Goal: Information Seeking & Learning: Learn about a topic

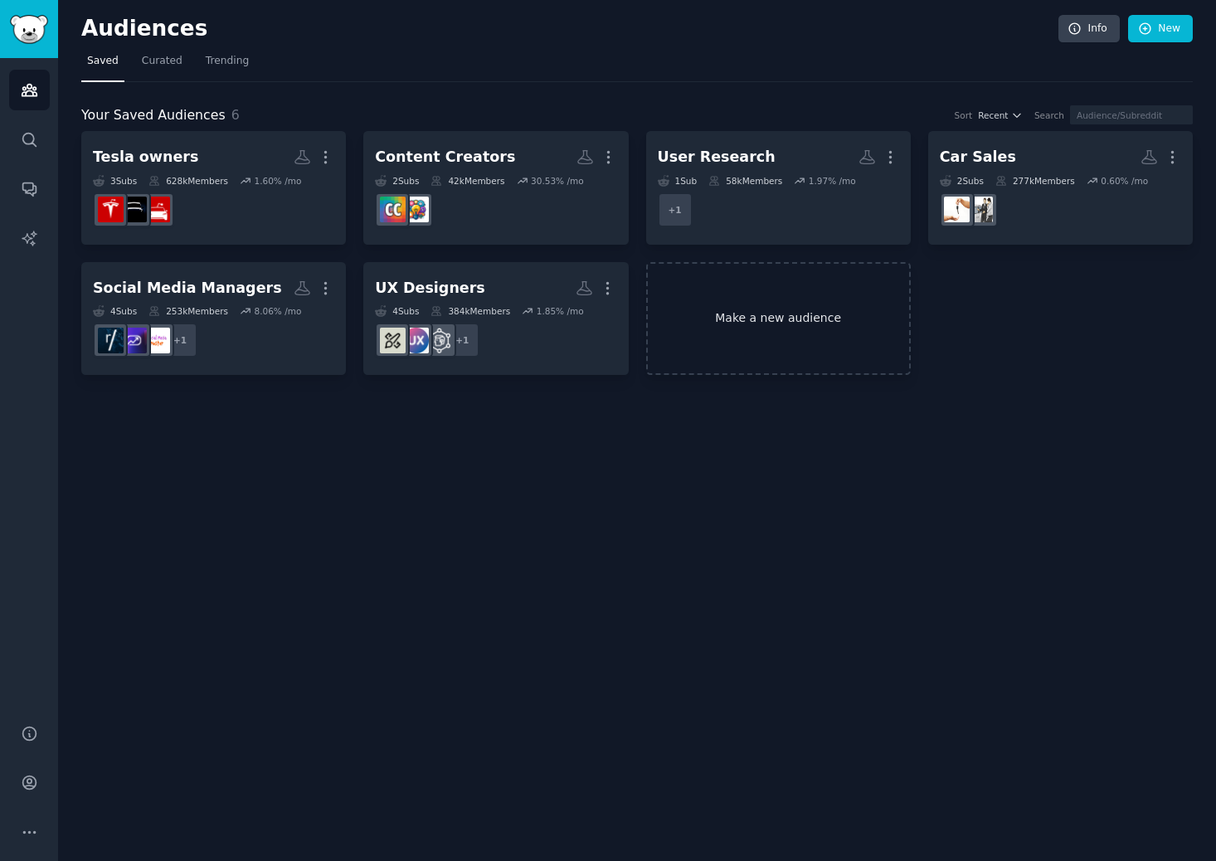
click at [746, 317] on link "Make a new audience" at bounding box center [778, 319] width 265 height 114
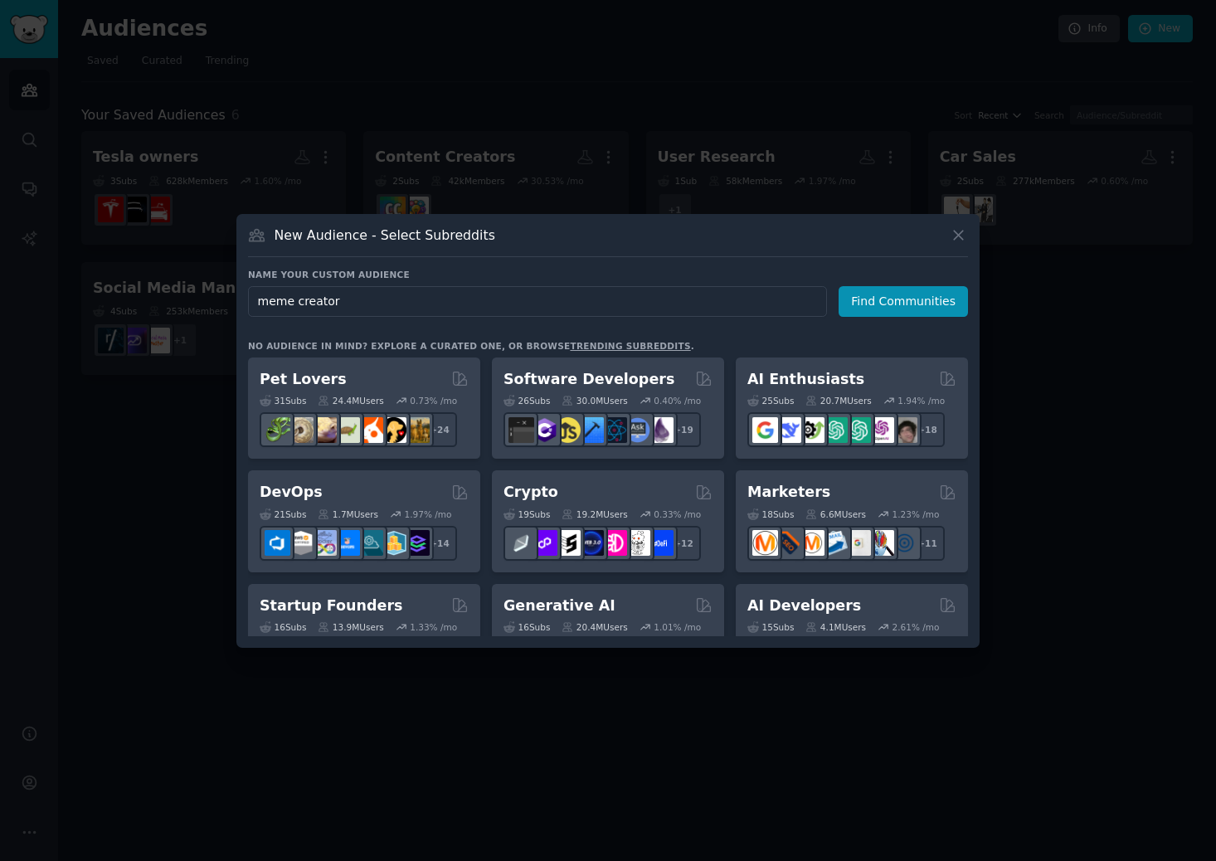
type input "meme creators"
click at [938, 300] on button "Find Communities" at bounding box center [903, 301] width 129 height 31
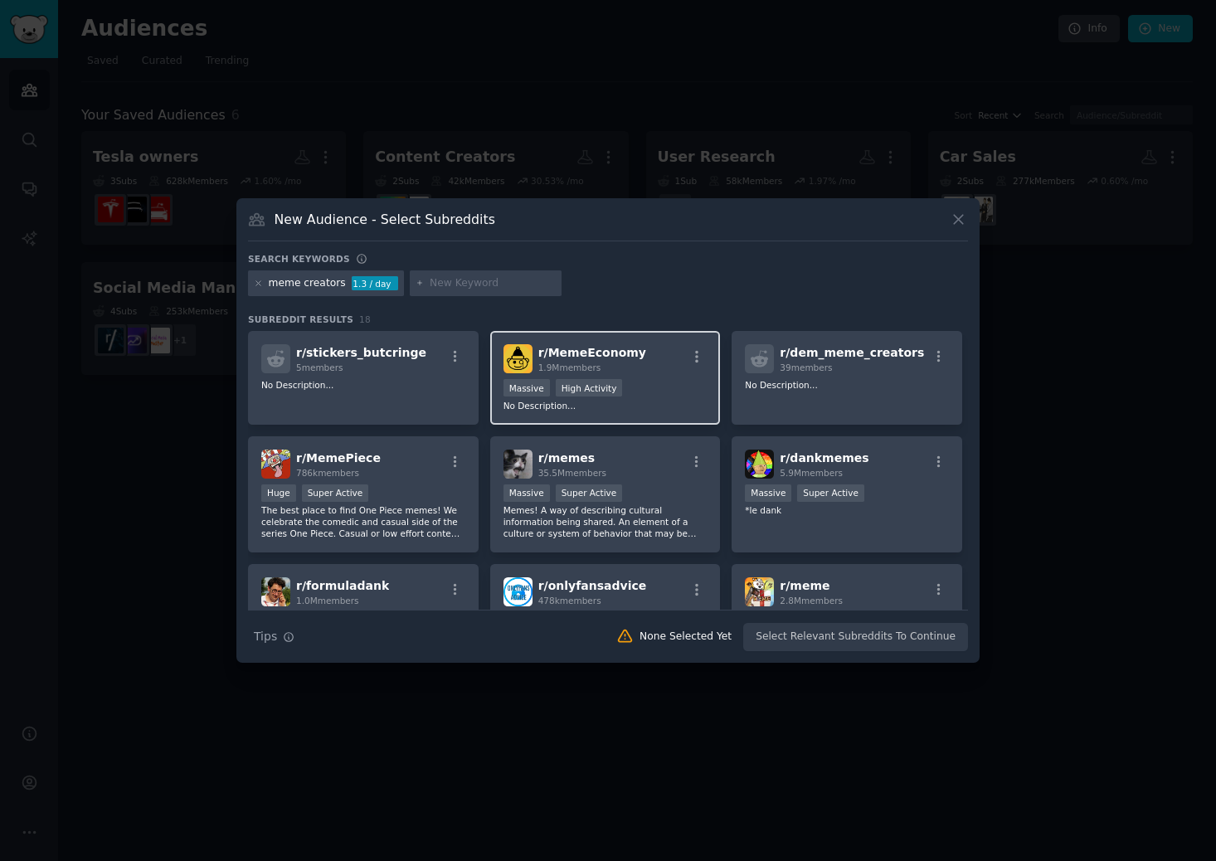
click at [660, 379] on div "Massive High Activity" at bounding box center [605, 389] width 204 height 21
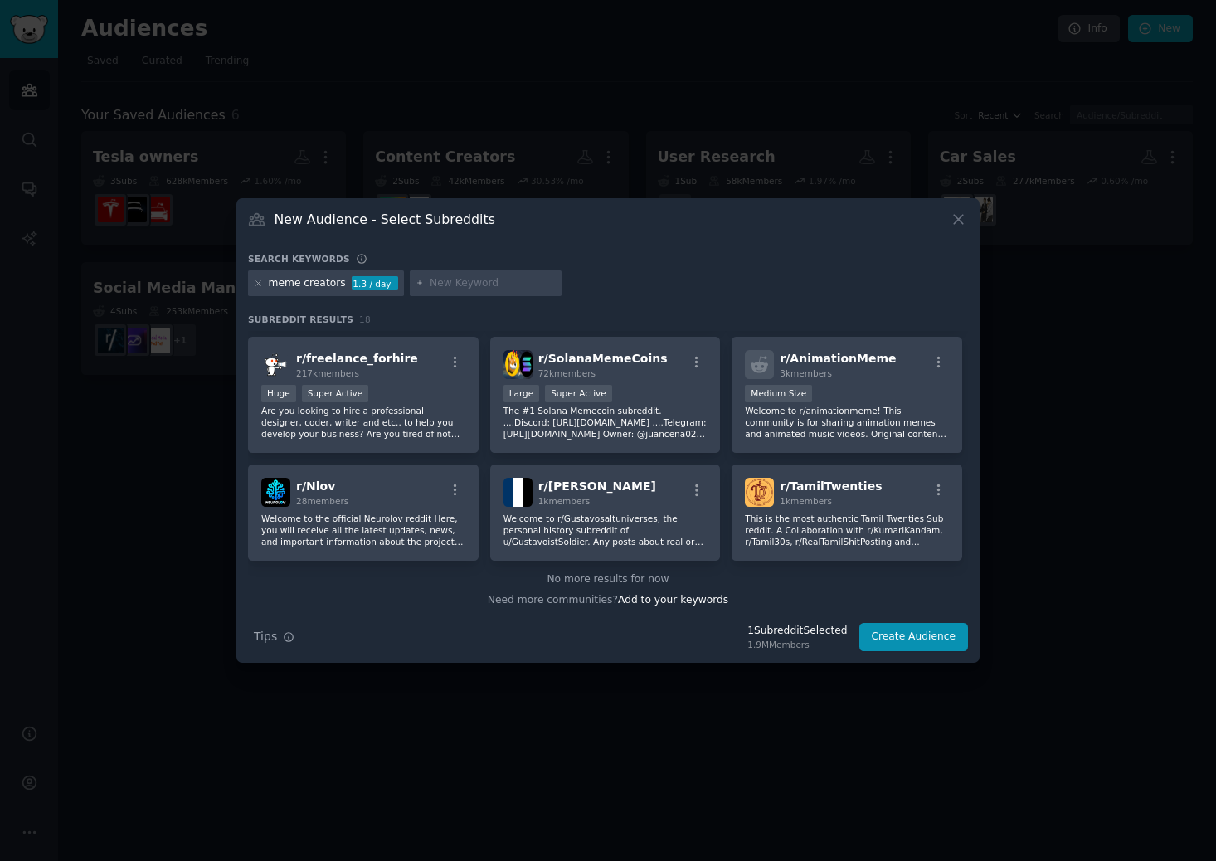
scroll to position [473, 0]
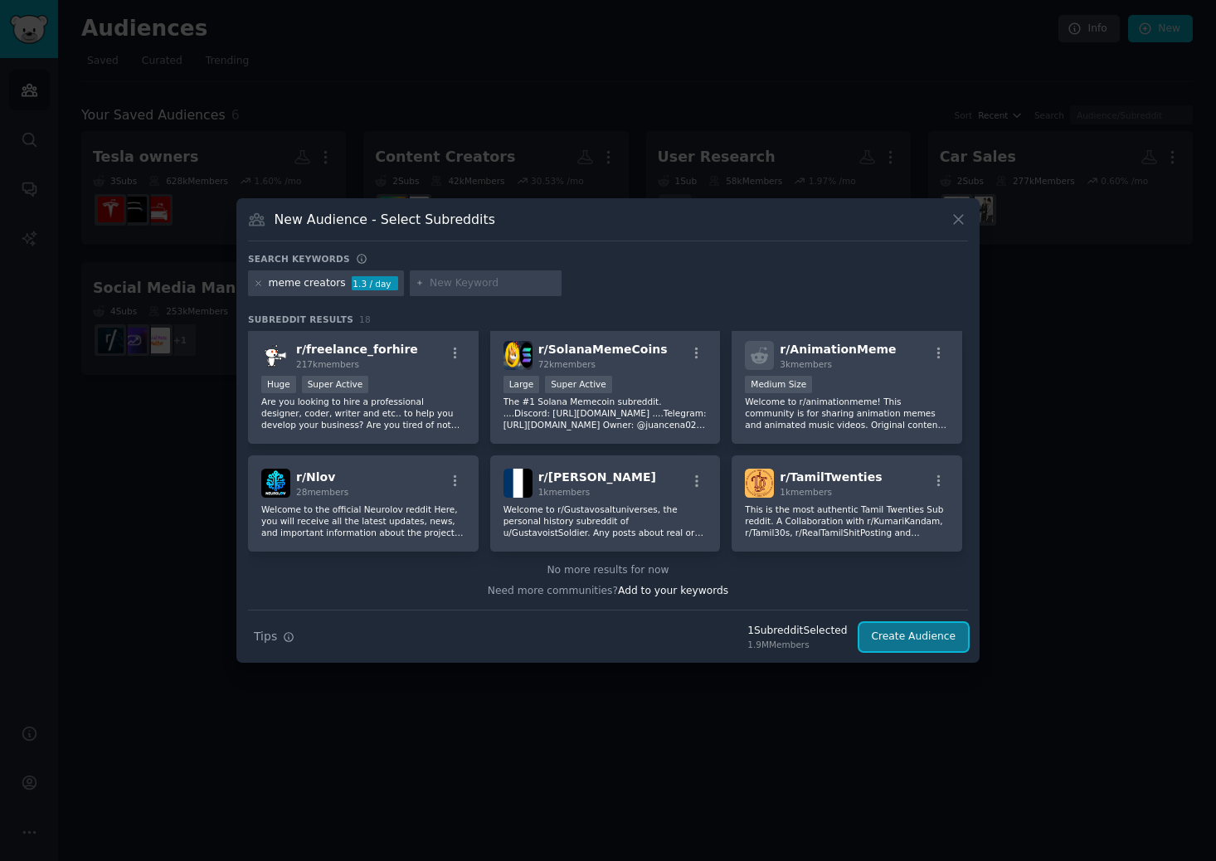
click at [931, 648] on button "Create Audience" at bounding box center [913, 637] width 109 height 28
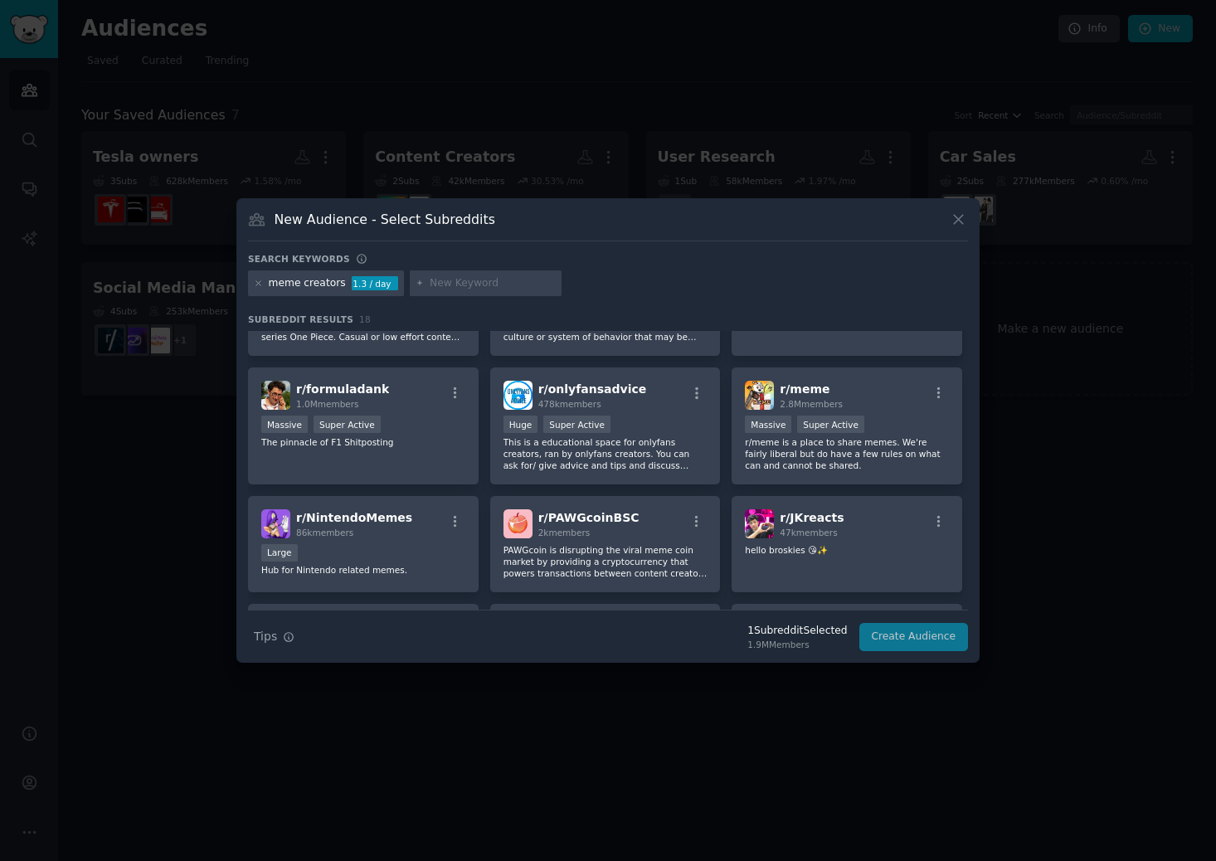
scroll to position [0, 0]
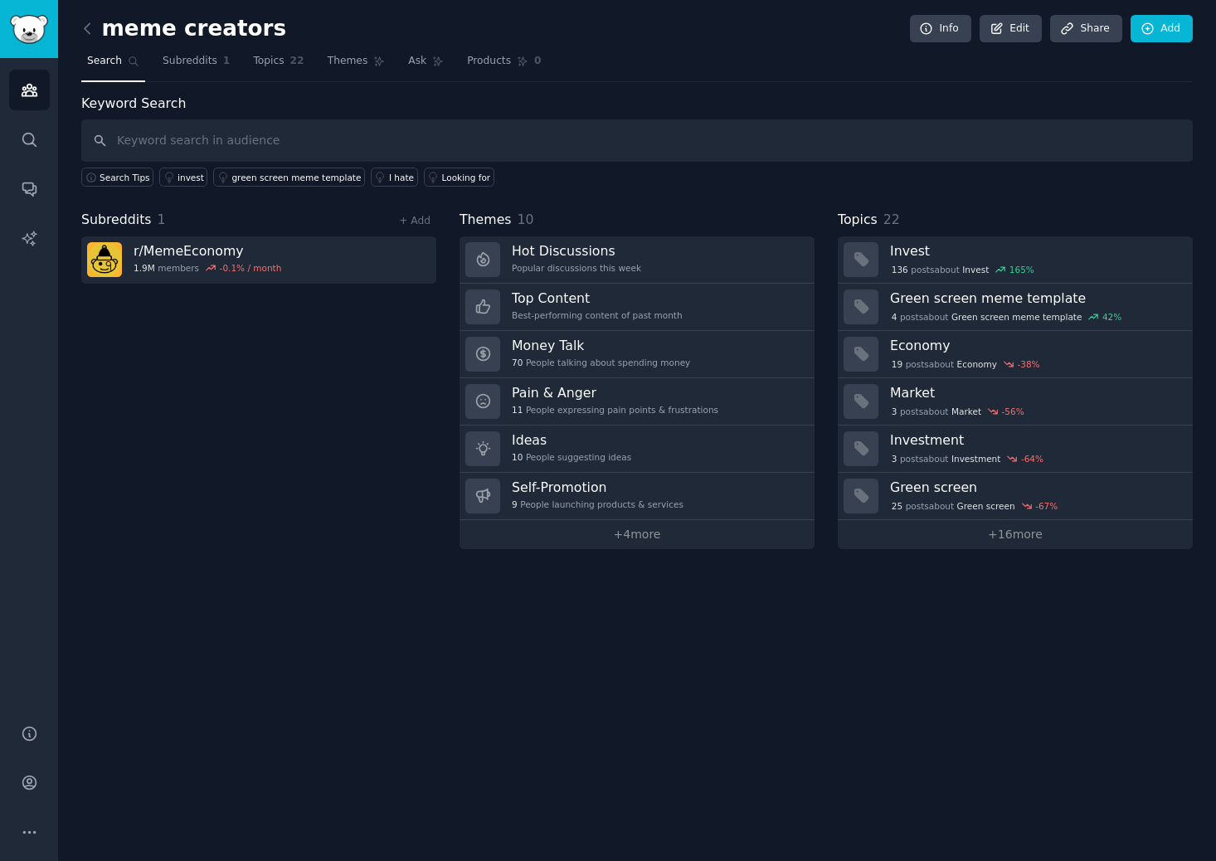
click at [76, 33] on div "meme creators Info Edit Share Add Search Subreddits 1 Topics 22 Themes Ask Prod…" at bounding box center [637, 430] width 1158 height 861
click at [84, 32] on icon at bounding box center [87, 28] width 17 height 17
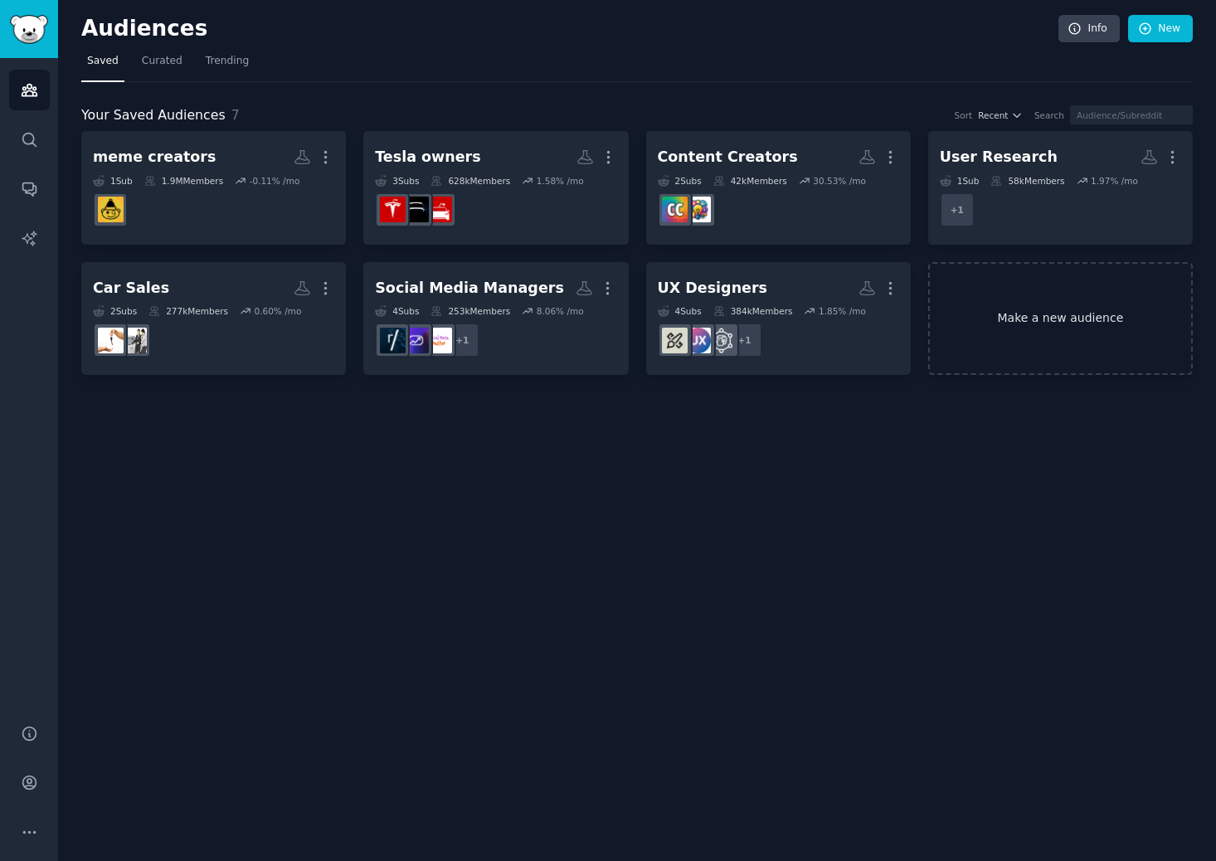
click at [1063, 328] on link "Make a new audience" at bounding box center [1060, 319] width 265 height 114
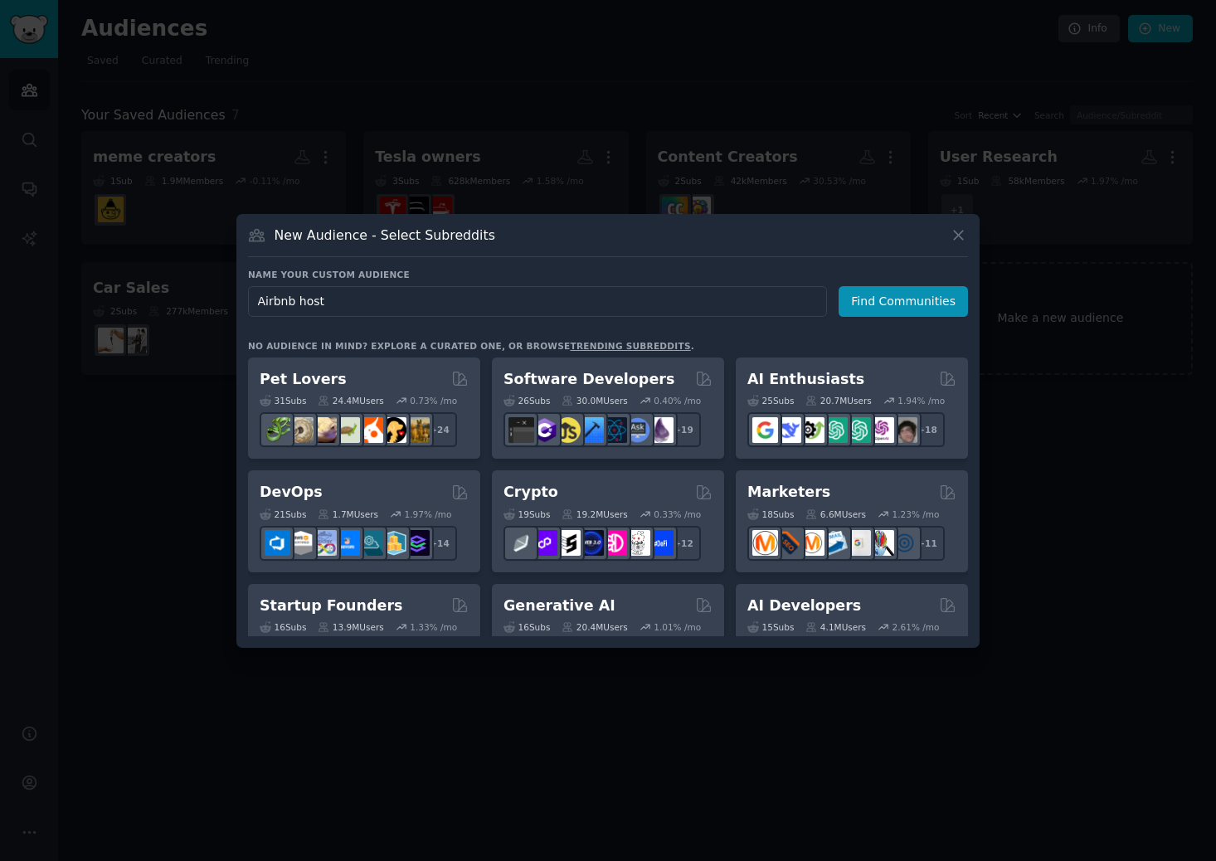
type input "Airbnb hosts"
click at [959, 306] on button "Find Communities" at bounding box center [903, 301] width 129 height 31
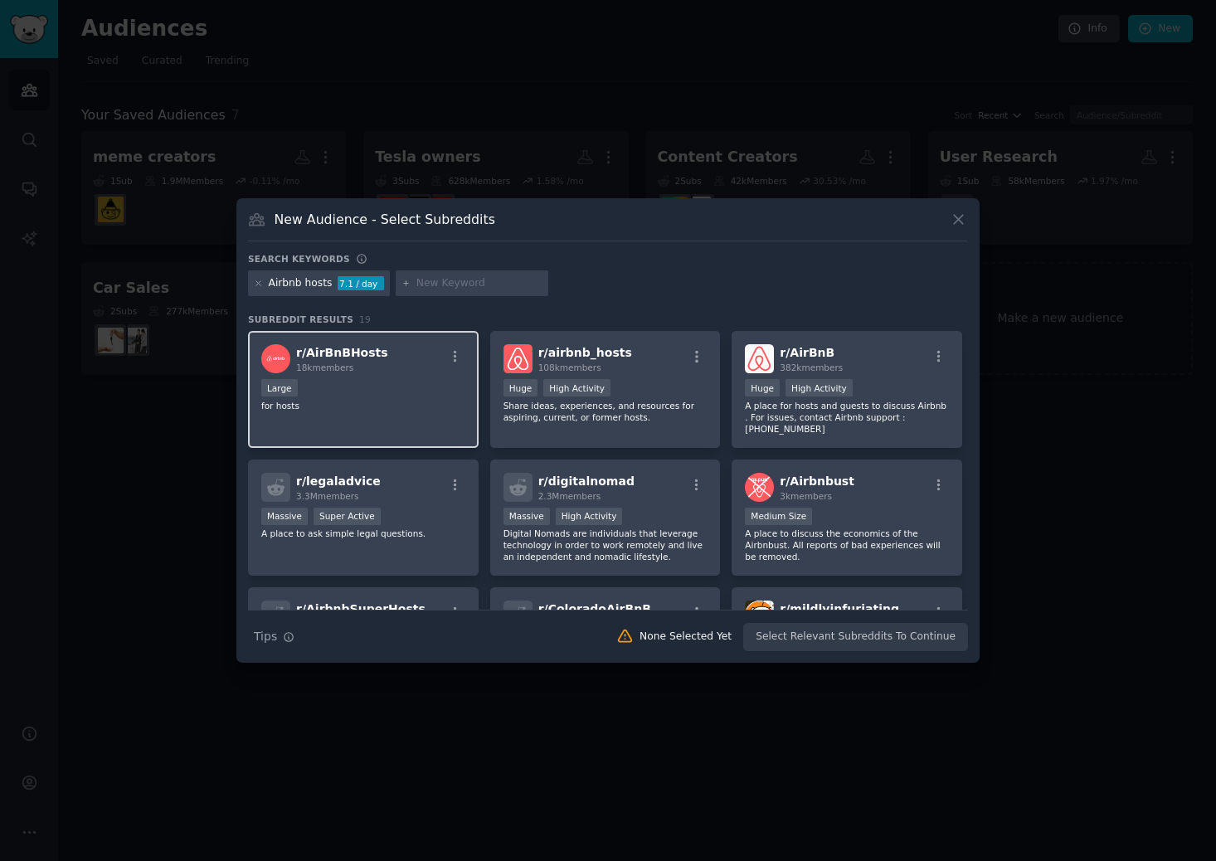
click at [421, 396] on div "Large" at bounding box center [363, 389] width 204 height 21
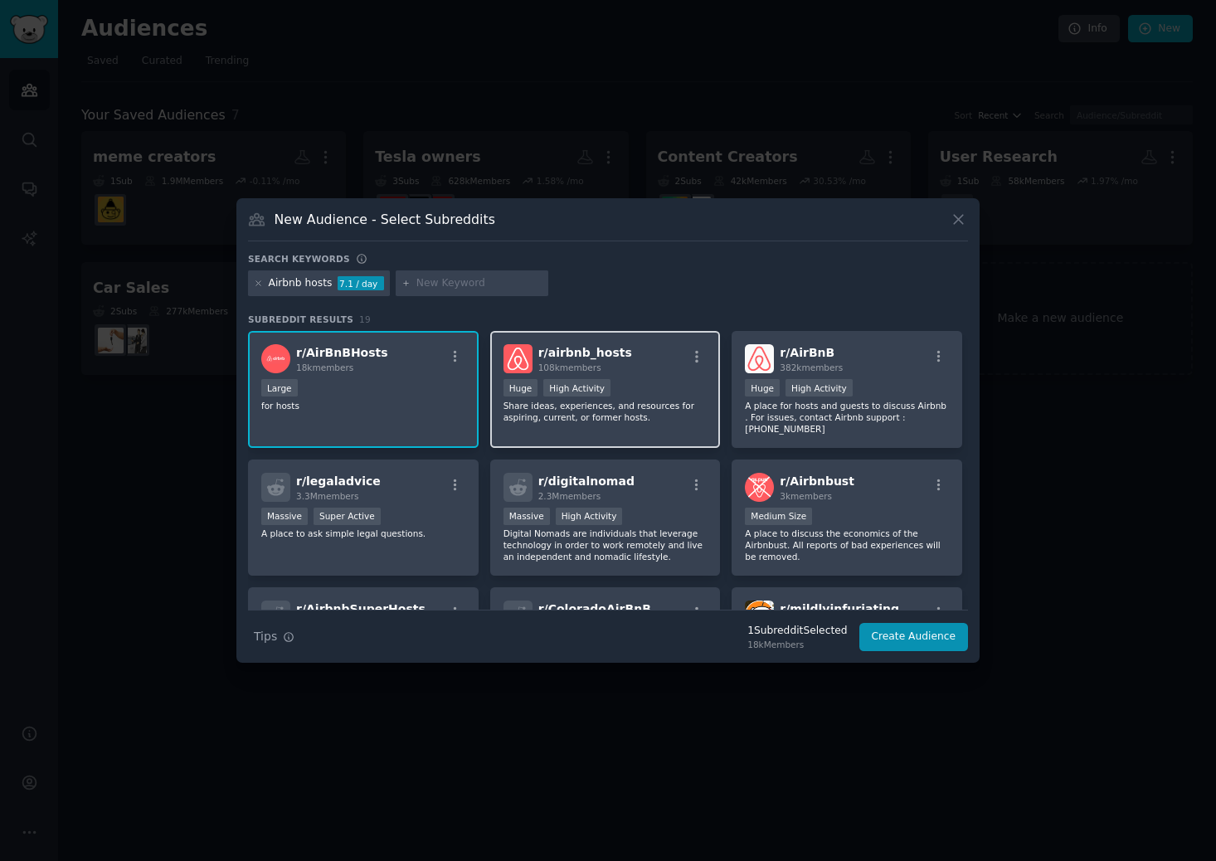
click at [565, 402] on p "Share ideas, experiences, and resources for aspiring, current, or former hosts." at bounding box center [605, 411] width 204 height 23
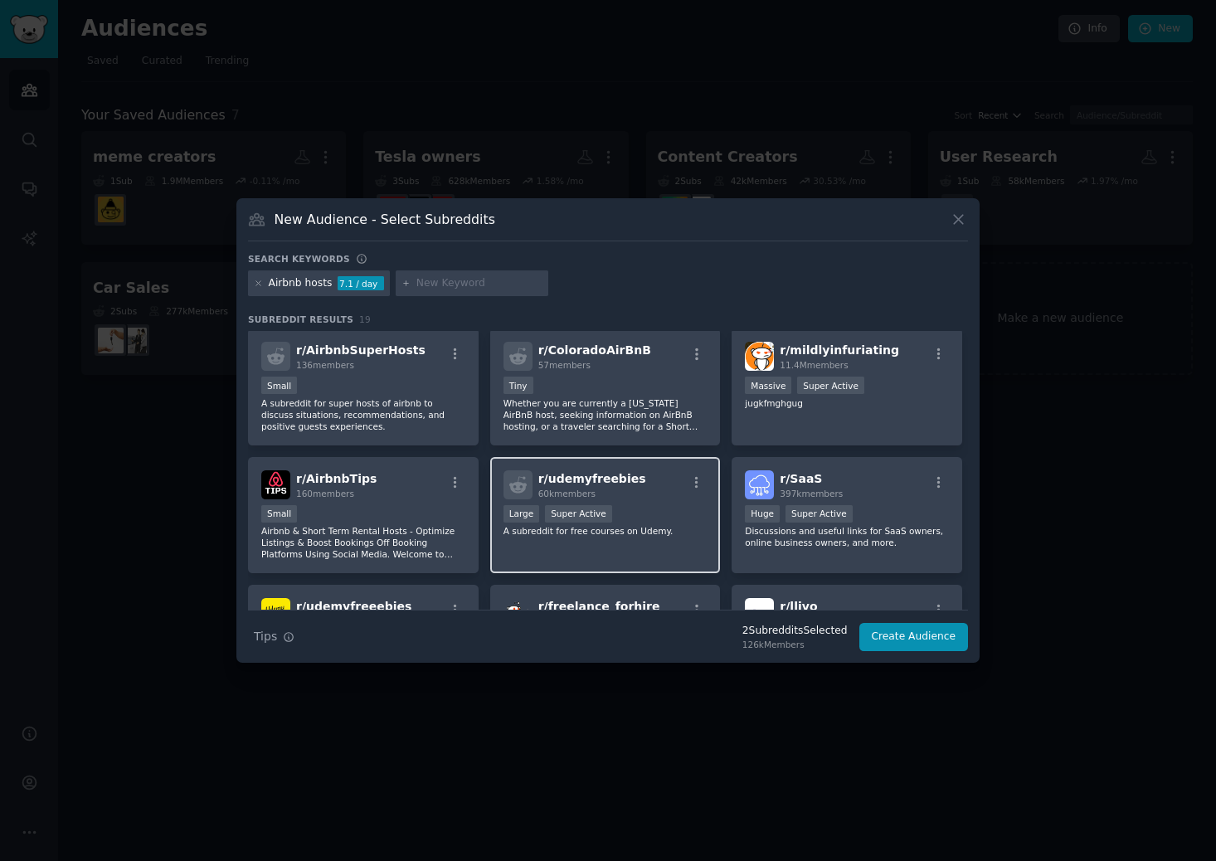
scroll to position [261, 0]
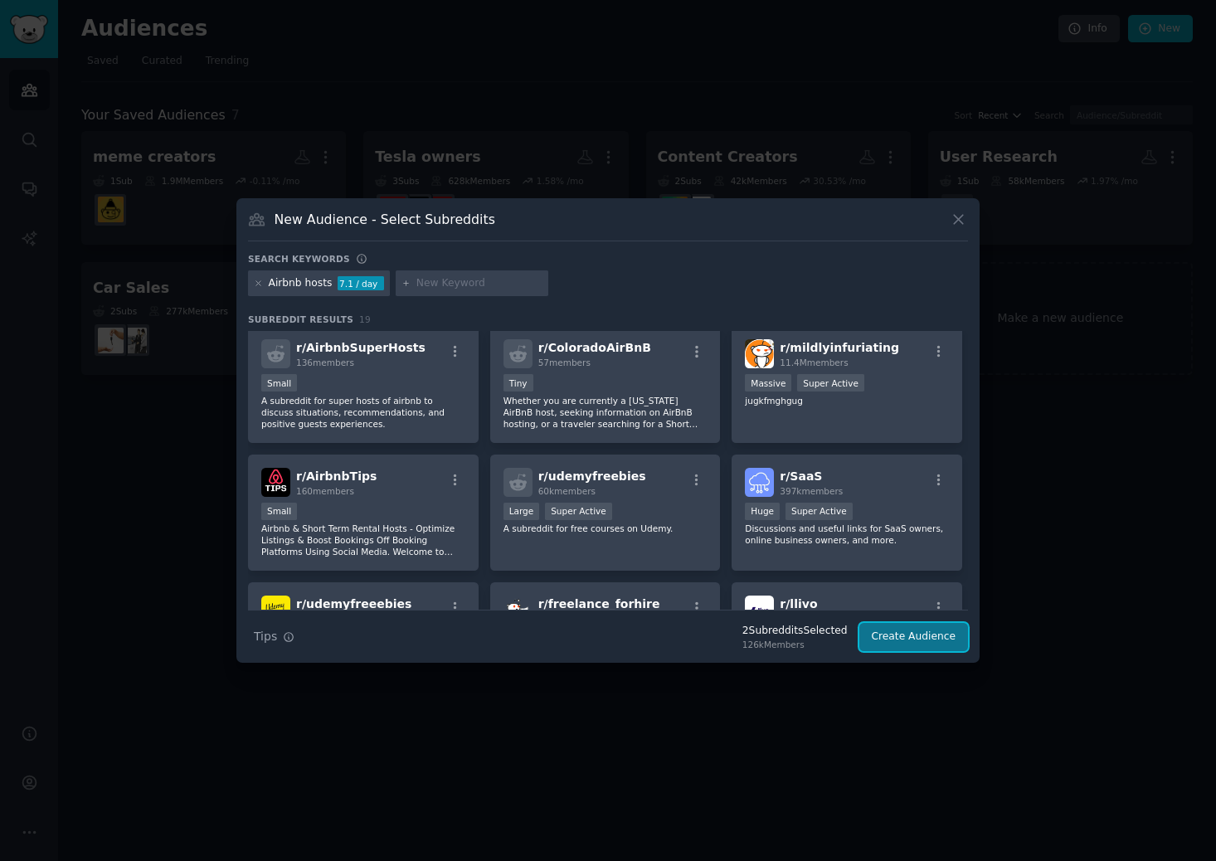
click at [902, 637] on button "Create Audience" at bounding box center [913, 637] width 109 height 28
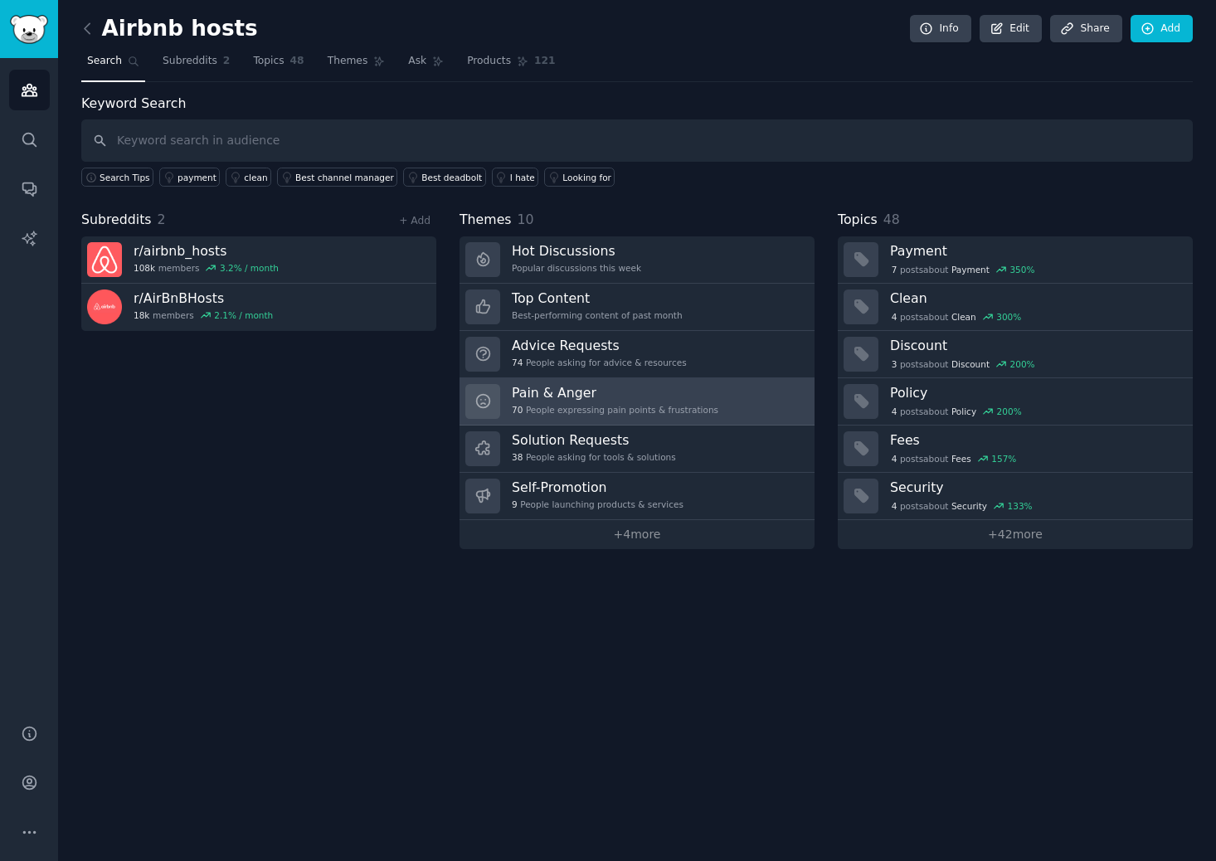
click at [661, 390] on h3 "Pain & Anger" at bounding box center [615, 392] width 207 height 17
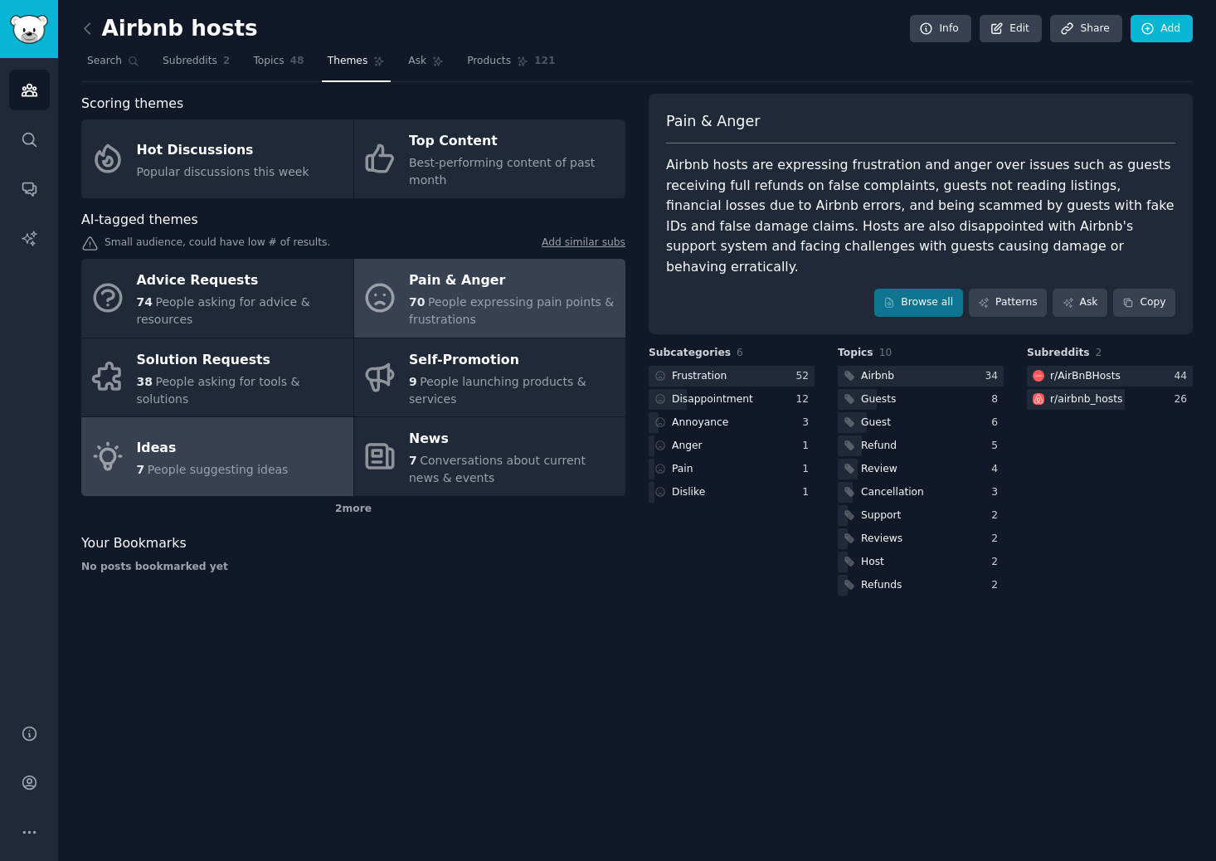
click at [245, 469] on span "People suggesting ideas" at bounding box center [218, 469] width 141 height 13
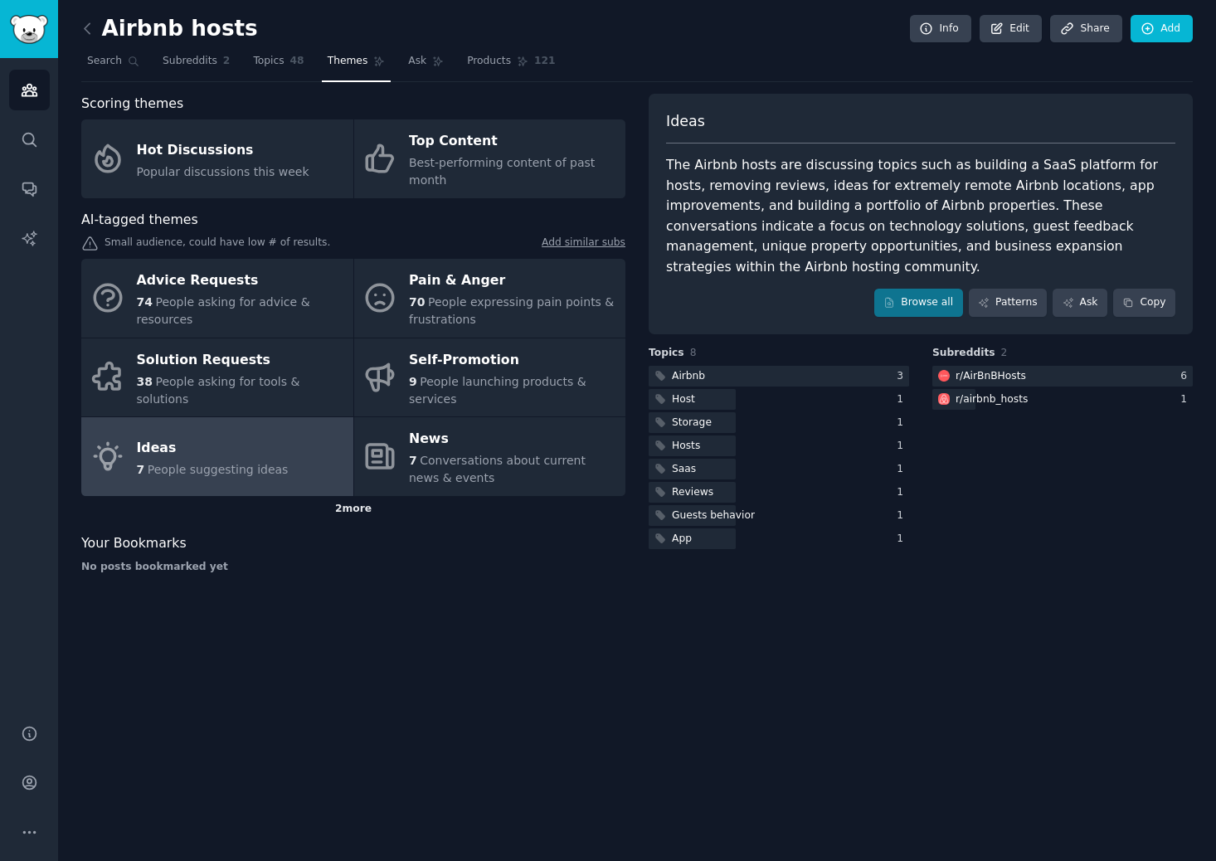
click at [344, 504] on div "2 more" at bounding box center [353, 509] width 544 height 27
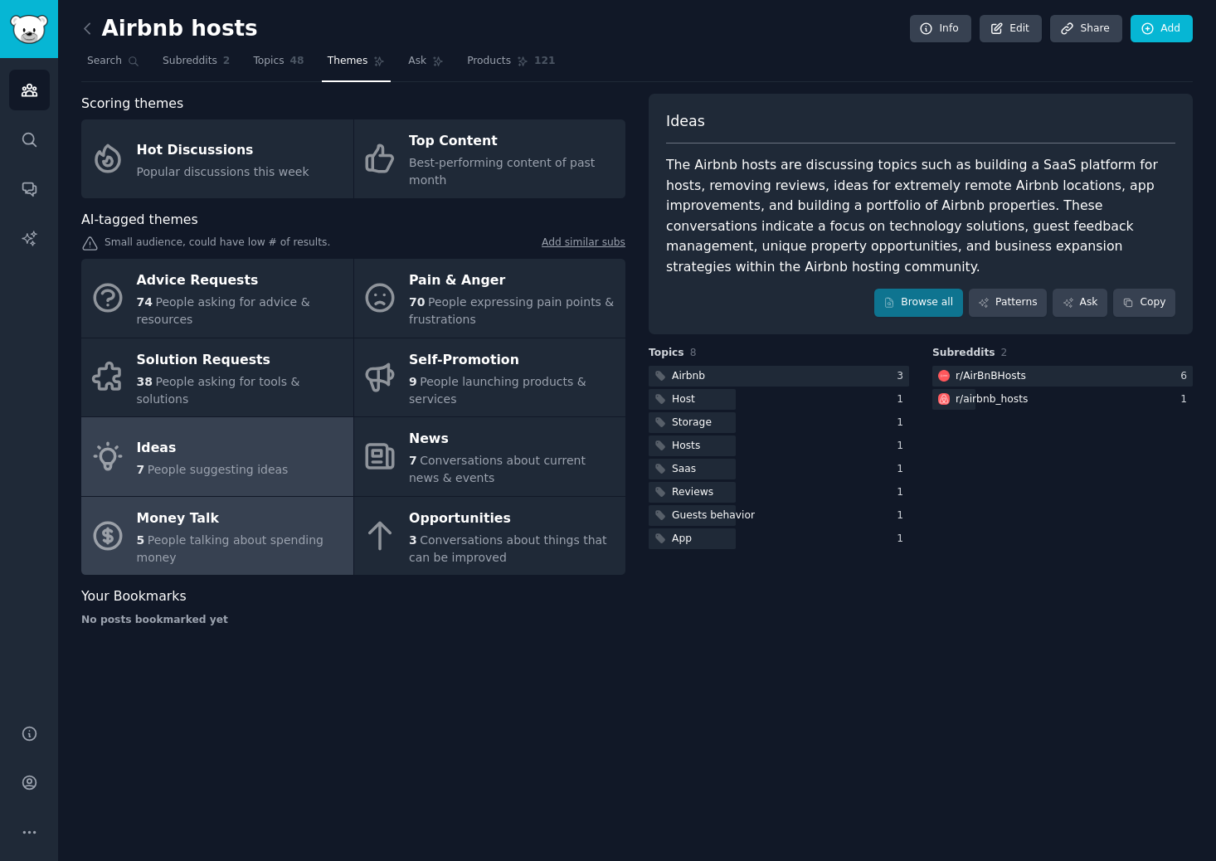
click at [256, 532] on div "5 People talking about spending money" at bounding box center [241, 549] width 208 height 35
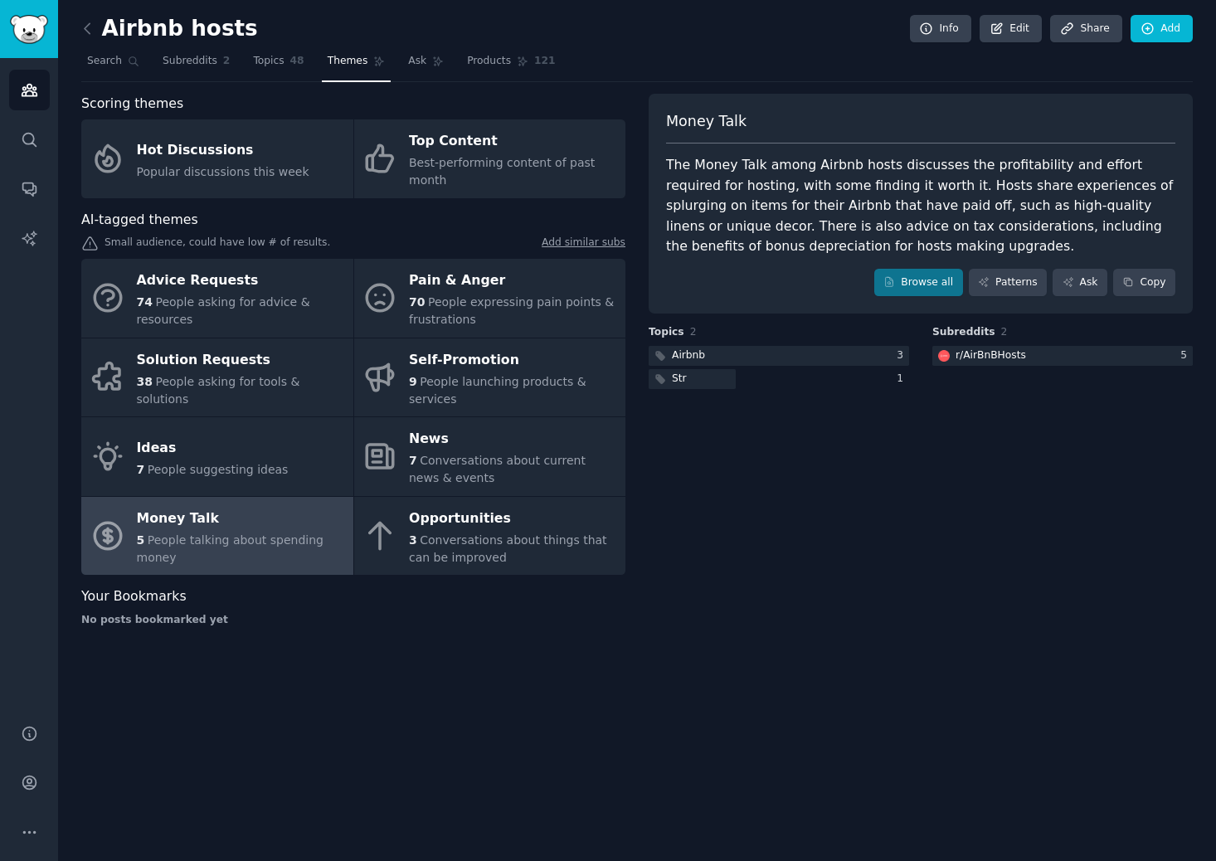
click at [73, 22] on div "Airbnb hosts Info Edit Share Add Search Subreddits 2 Topics 48 Themes Ask Produ…" at bounding box center [637, 430] width 1158 height 861
click at [86, 24] on icon at bounding box center [87, 28] width 17 height 17
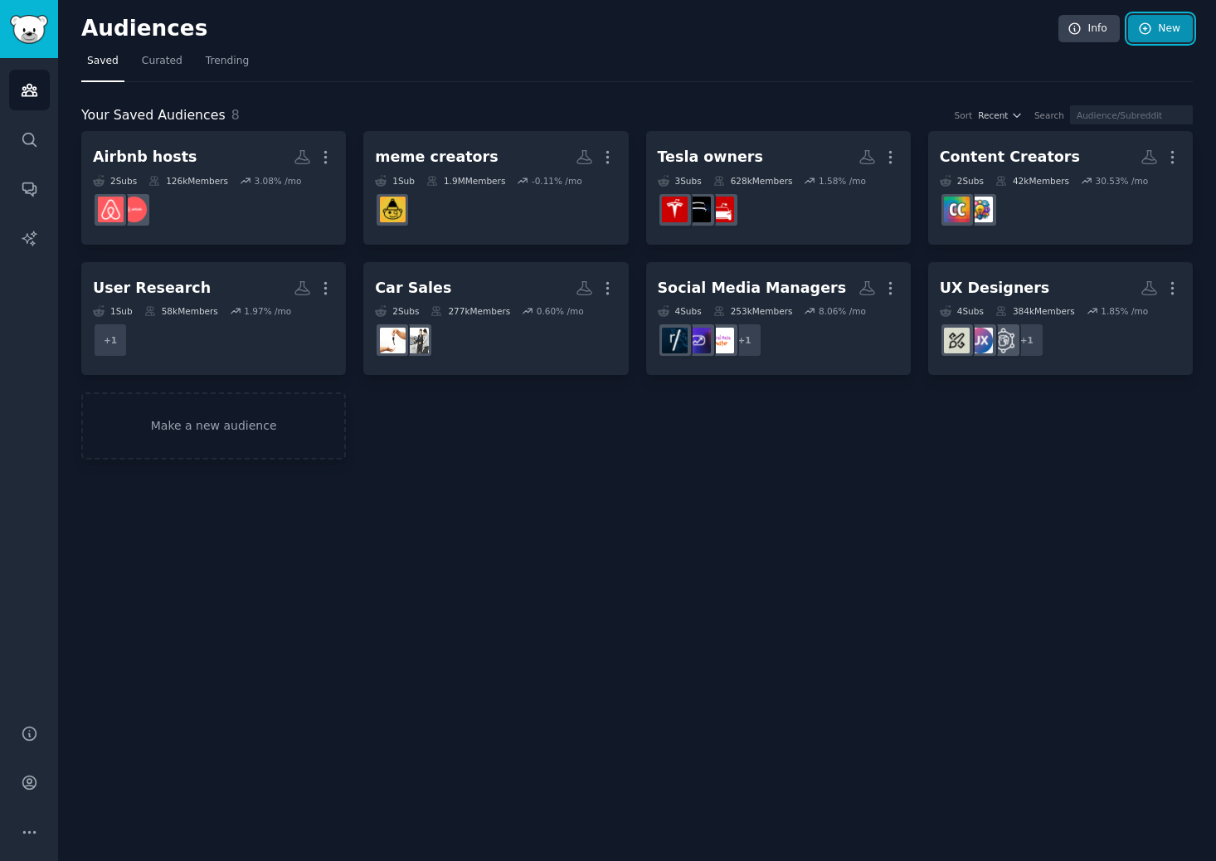
click at [1185, 41] on link "New" at bounding box center [1160, 29] width 65 height 28
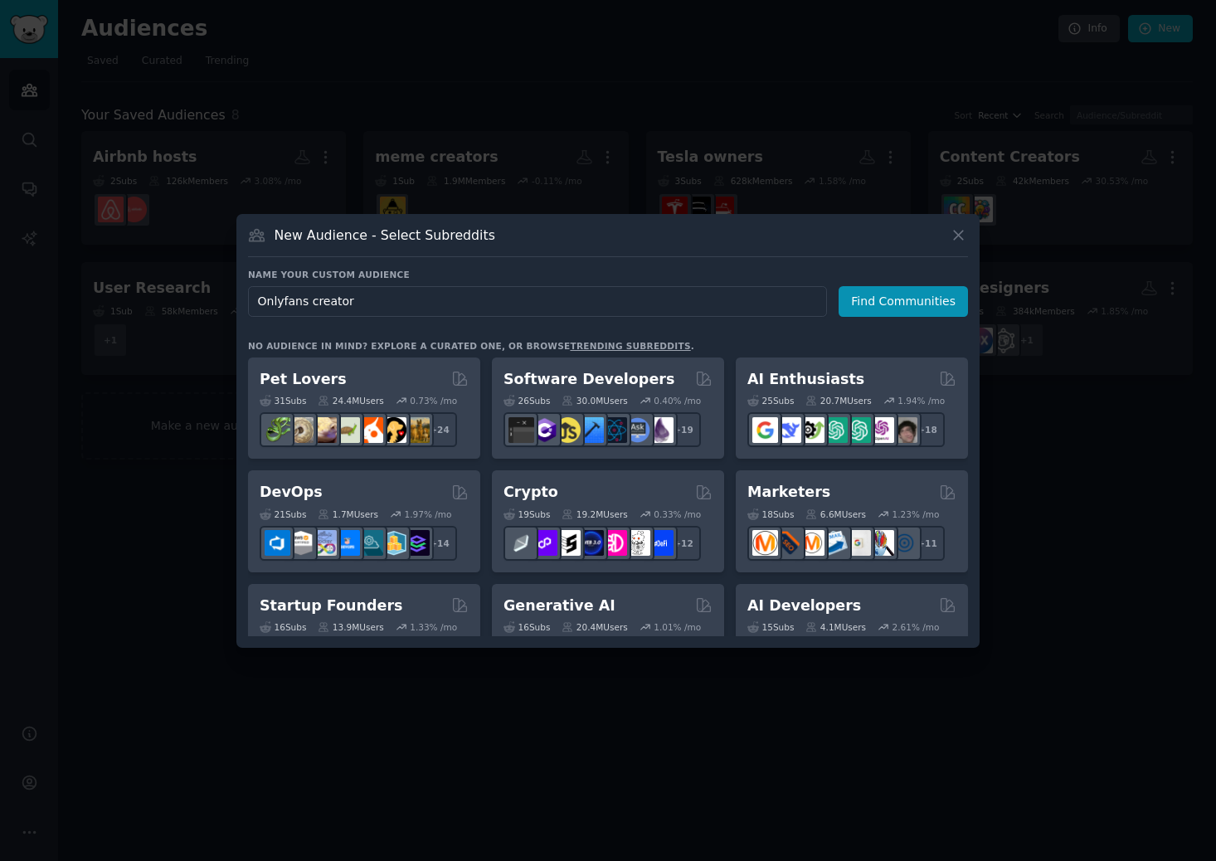
type input "Onlyfans creators"
click at [888, 300] on button "Find Communities" at bounding box center [903, 301] width 129 height 31
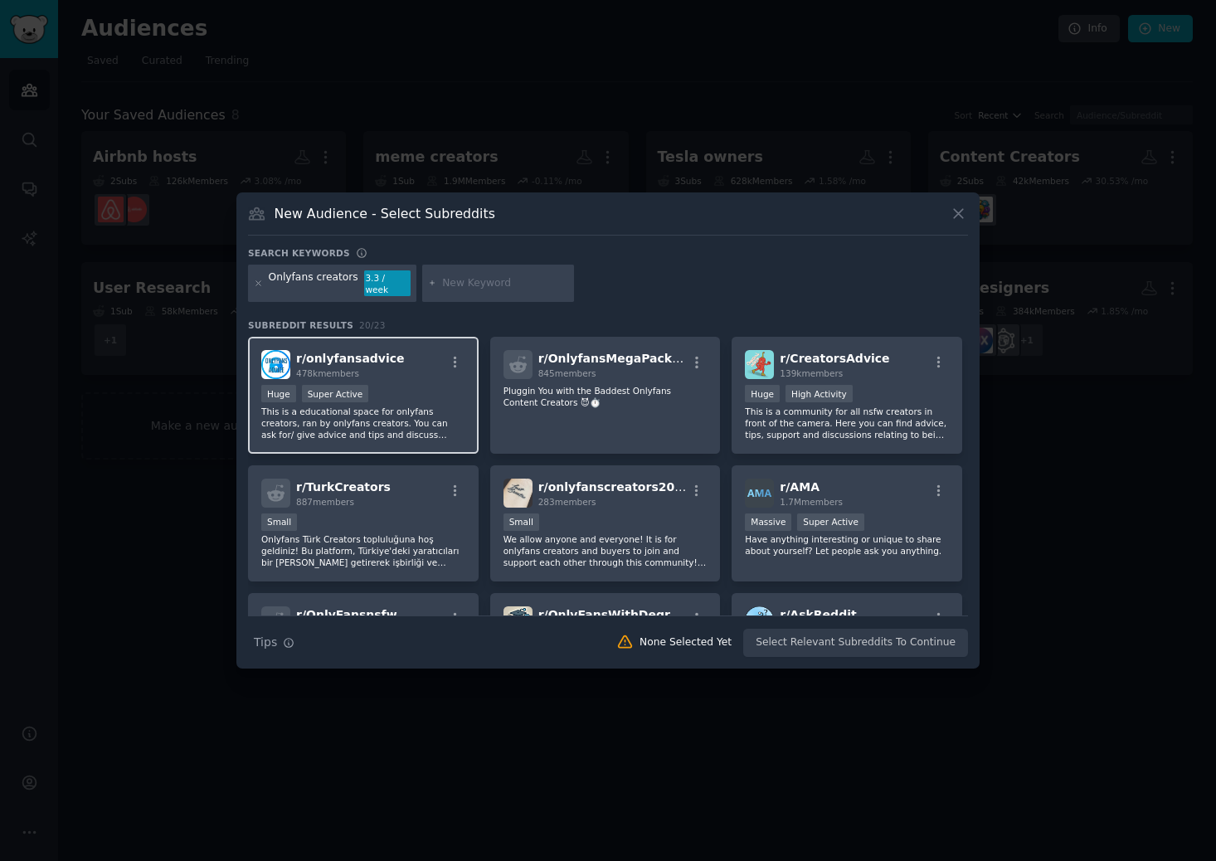
click at [435, 406] on p "This is a educational space for onlyfans creators, ran by onlyfans creators. Yo…" at bounding box center [363, 423] width 204 height 35
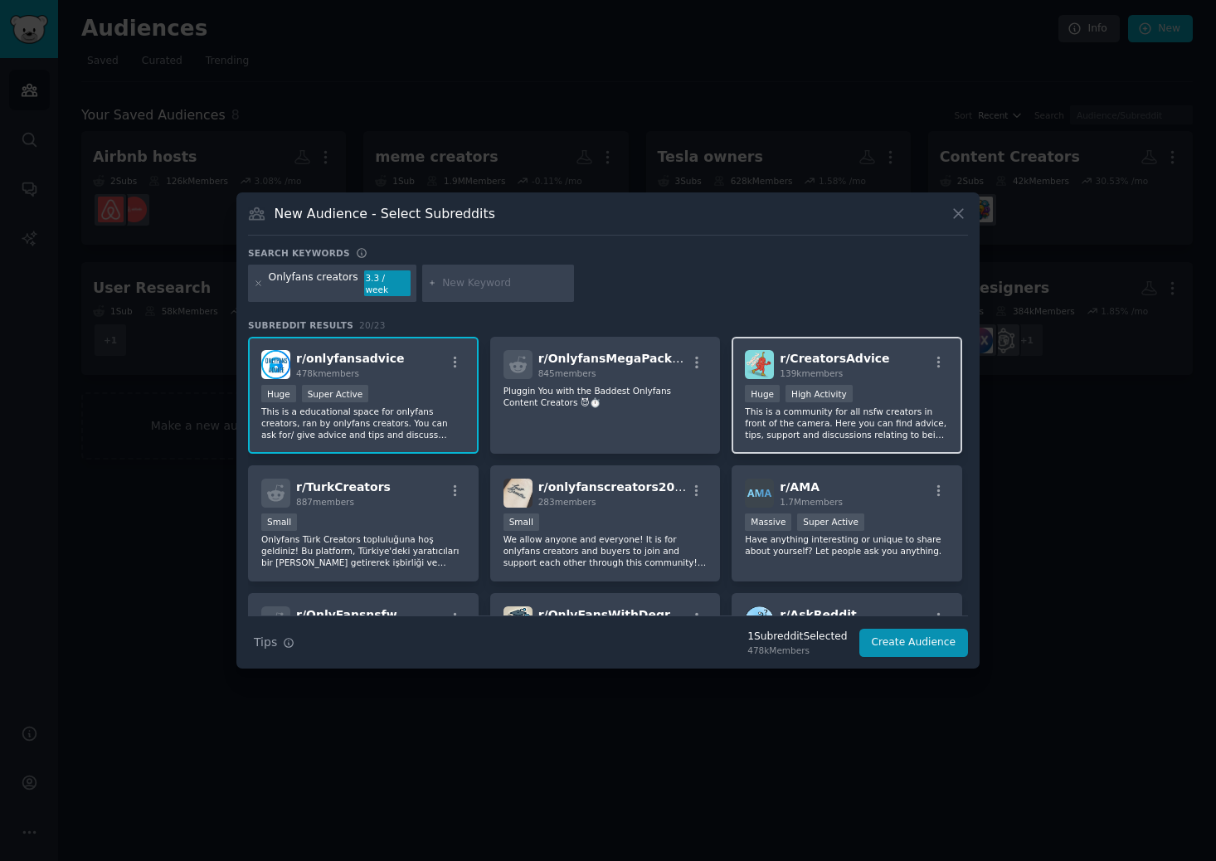
click at [837, 430] on p "This is a community for all nsfw creators in front of the camera. Here you can …" at bounding box center [847, 423] width 204 height 35
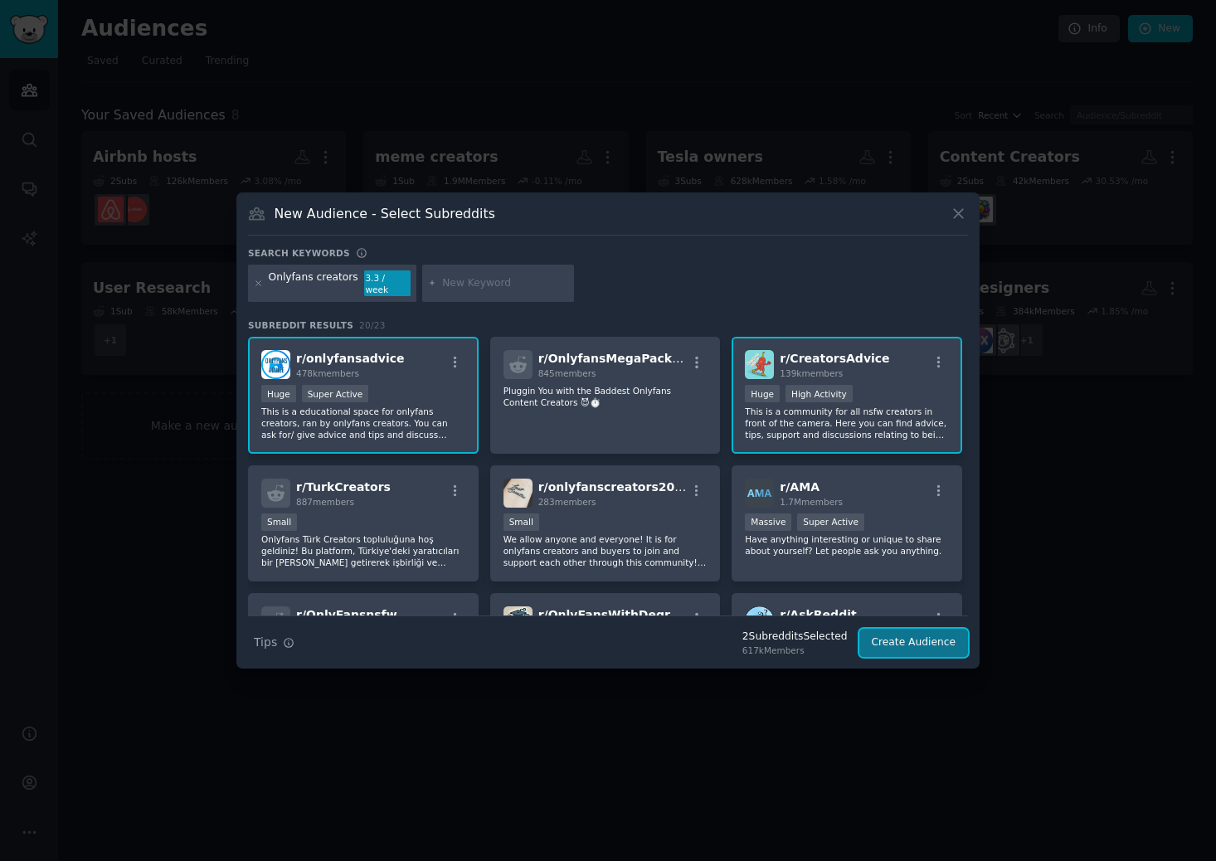
click at [887, 637] on button "Create Audience" at bounding box center [913, 643] width 109 height 28
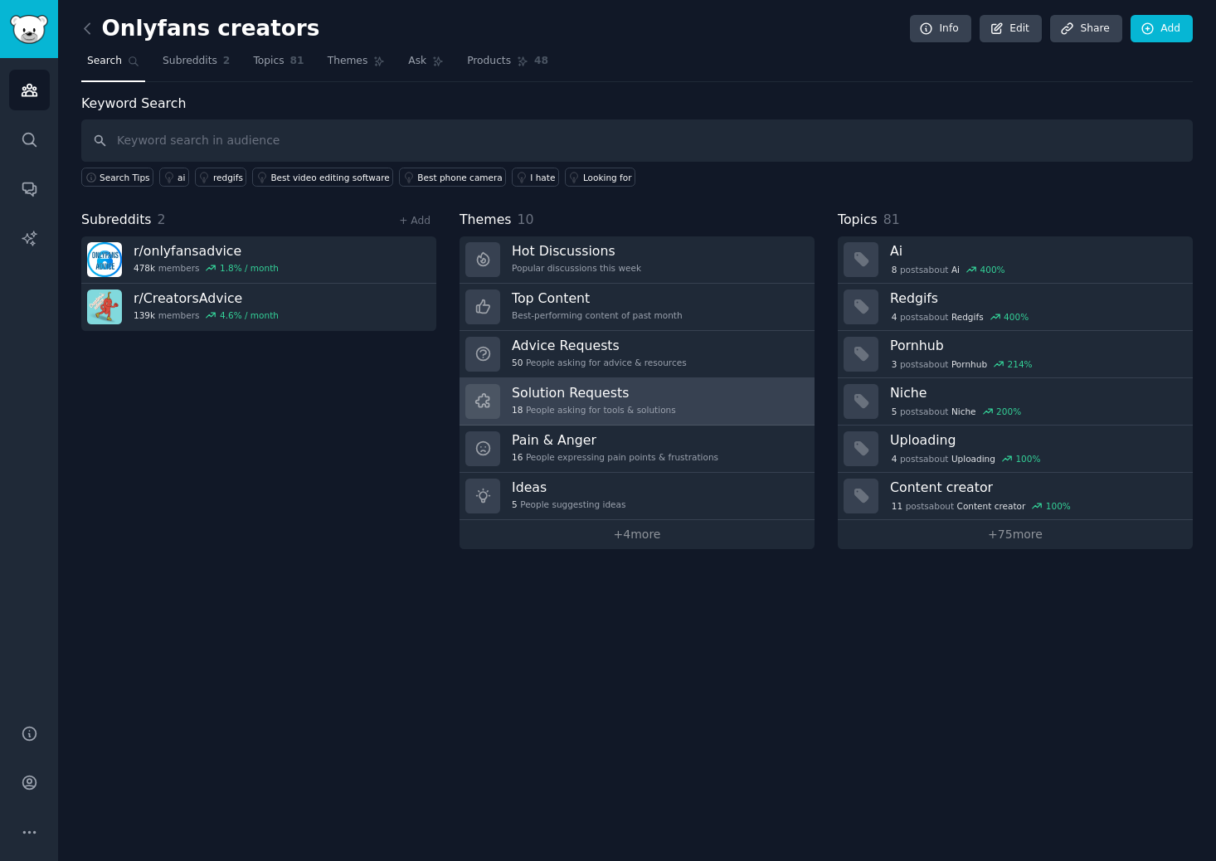
click at [613, 413] on div "18 People asking for tools & solutions" at bounding box center [594, 410] width 164 height 12
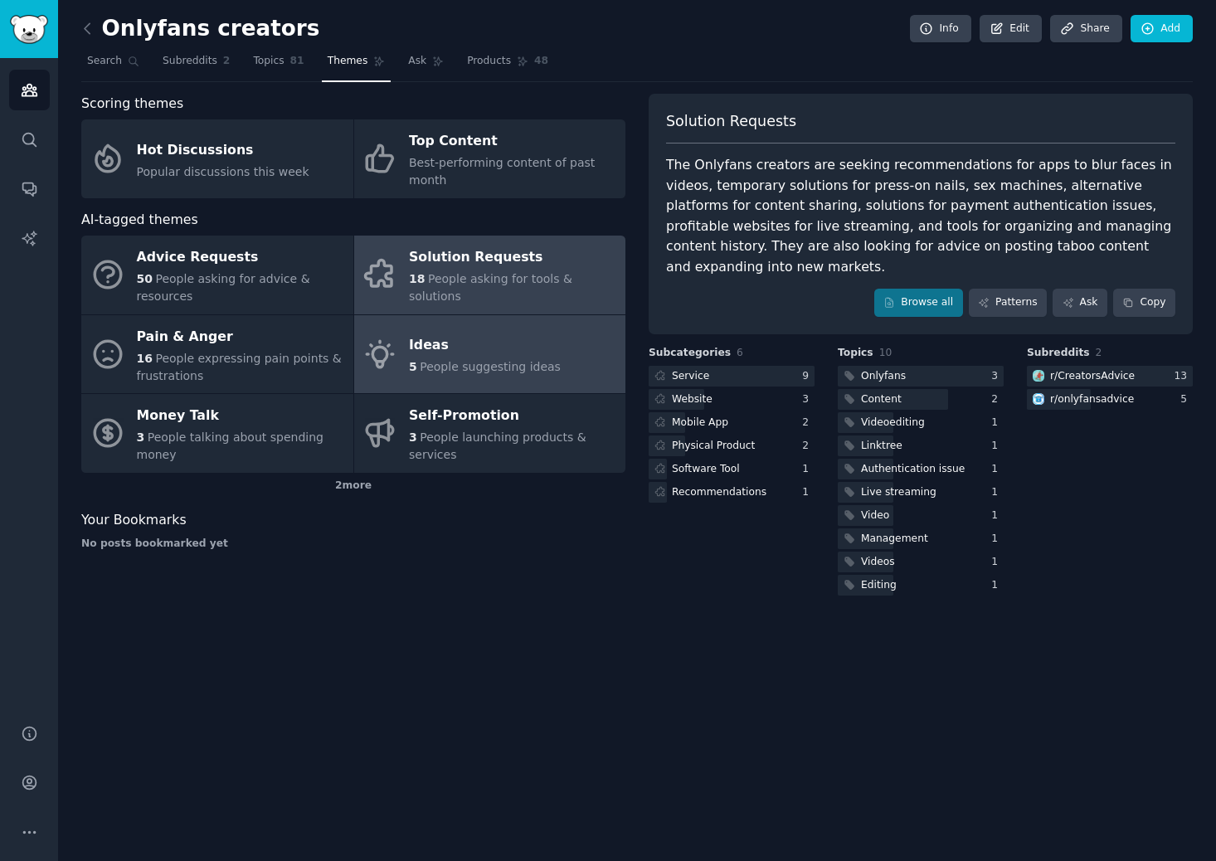
click at [556, 356] on link "Ideas 5 People suggesting ideas" at bounding box center [490, 354] width 272 height 79
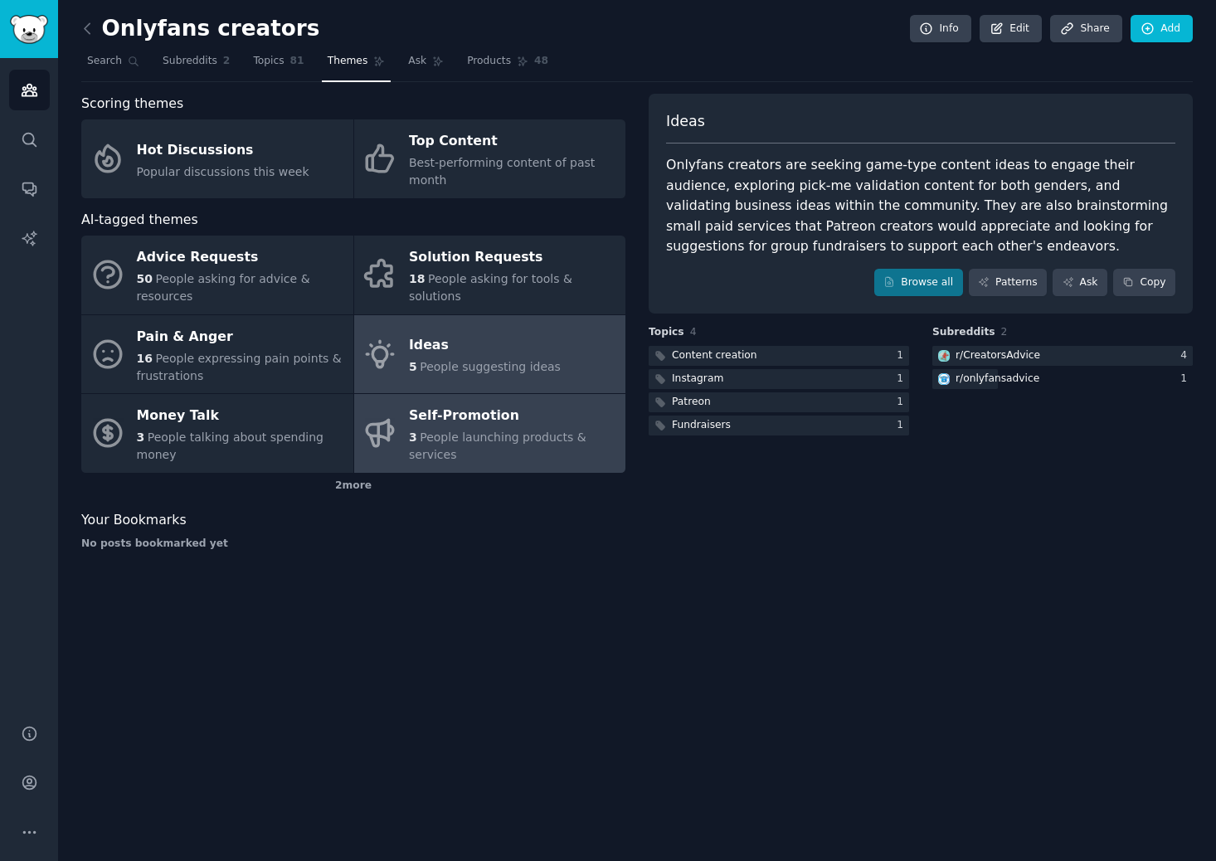
click at [535, 448] on div "3 People launching products & services" at bounding box center [513, 446] width 208 height 35
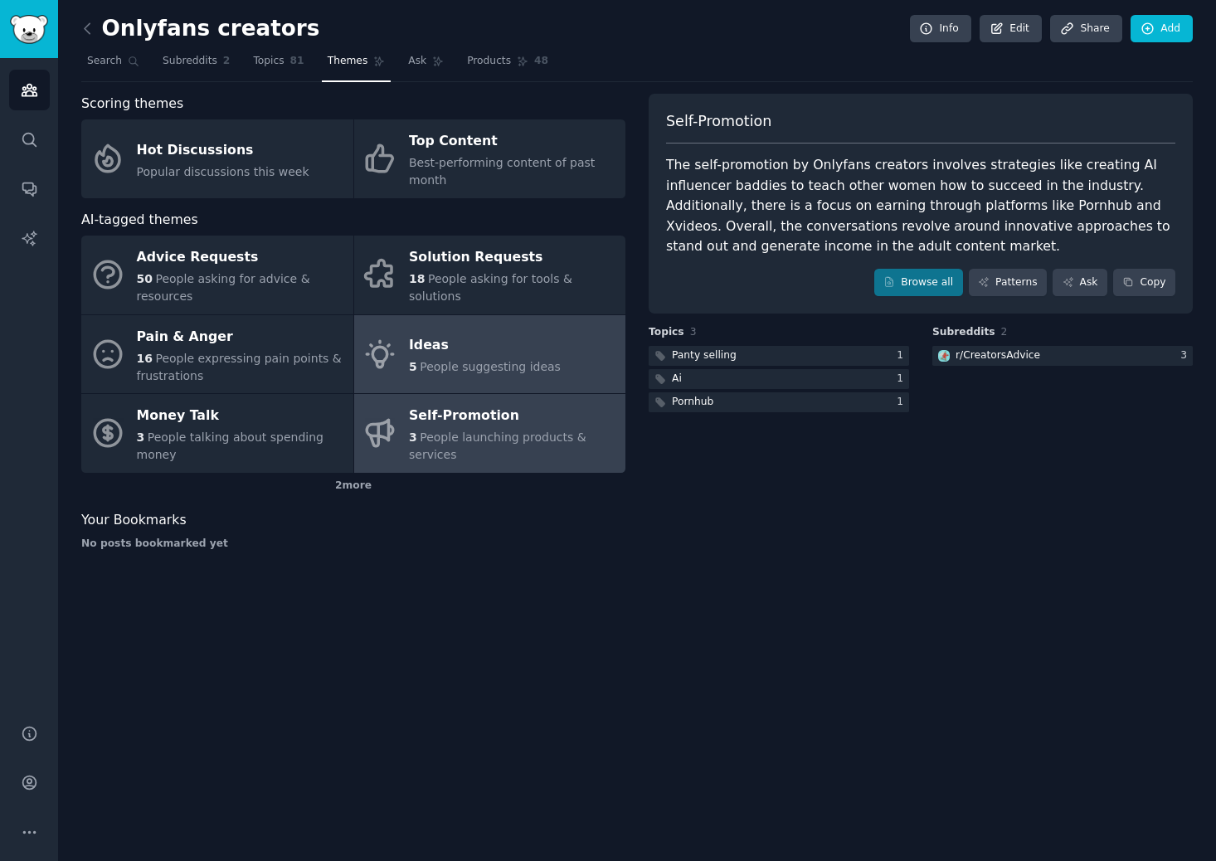
click at [542, 358] on div "5 People suggesting ideas" at bounding box center [485, 366] width 152 height 17
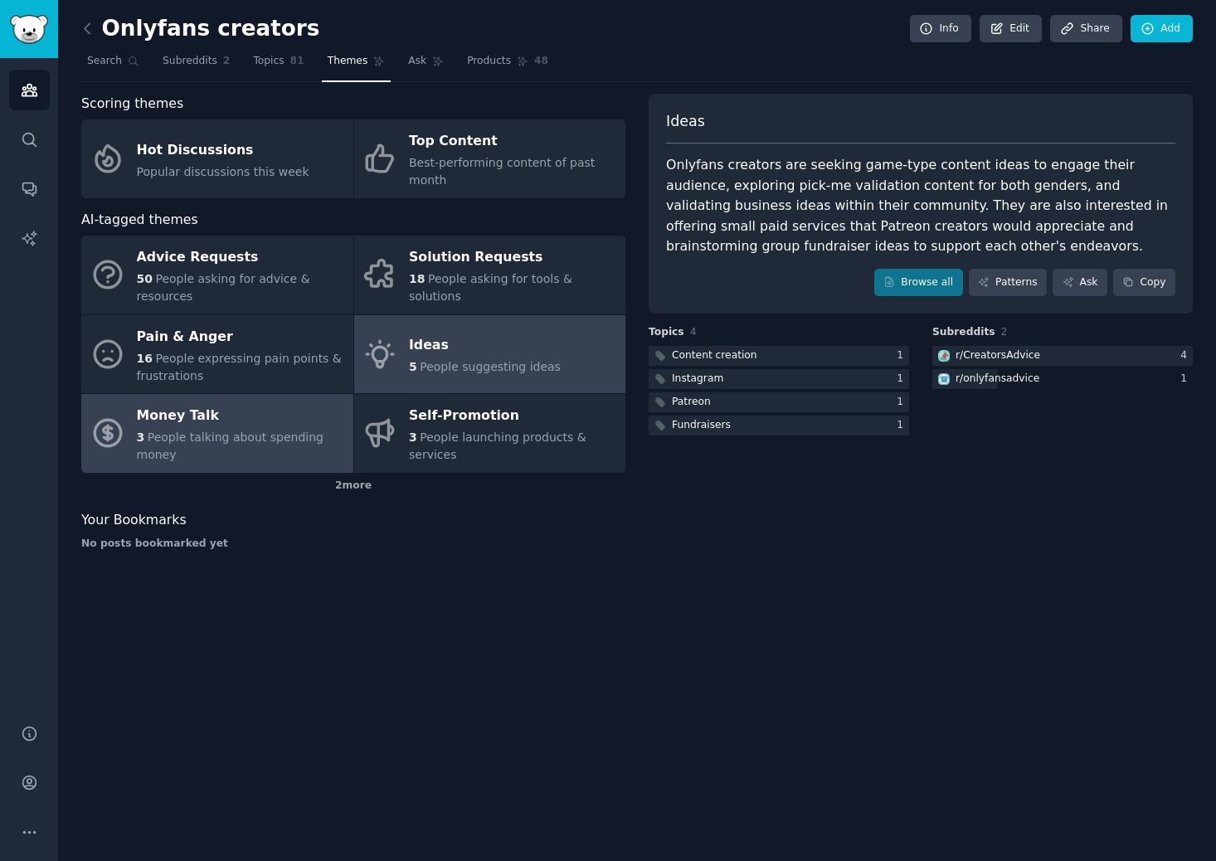
click at [193, 438] on span "People talking about spending money" at bounding box center [230, 445] width 187 height 31
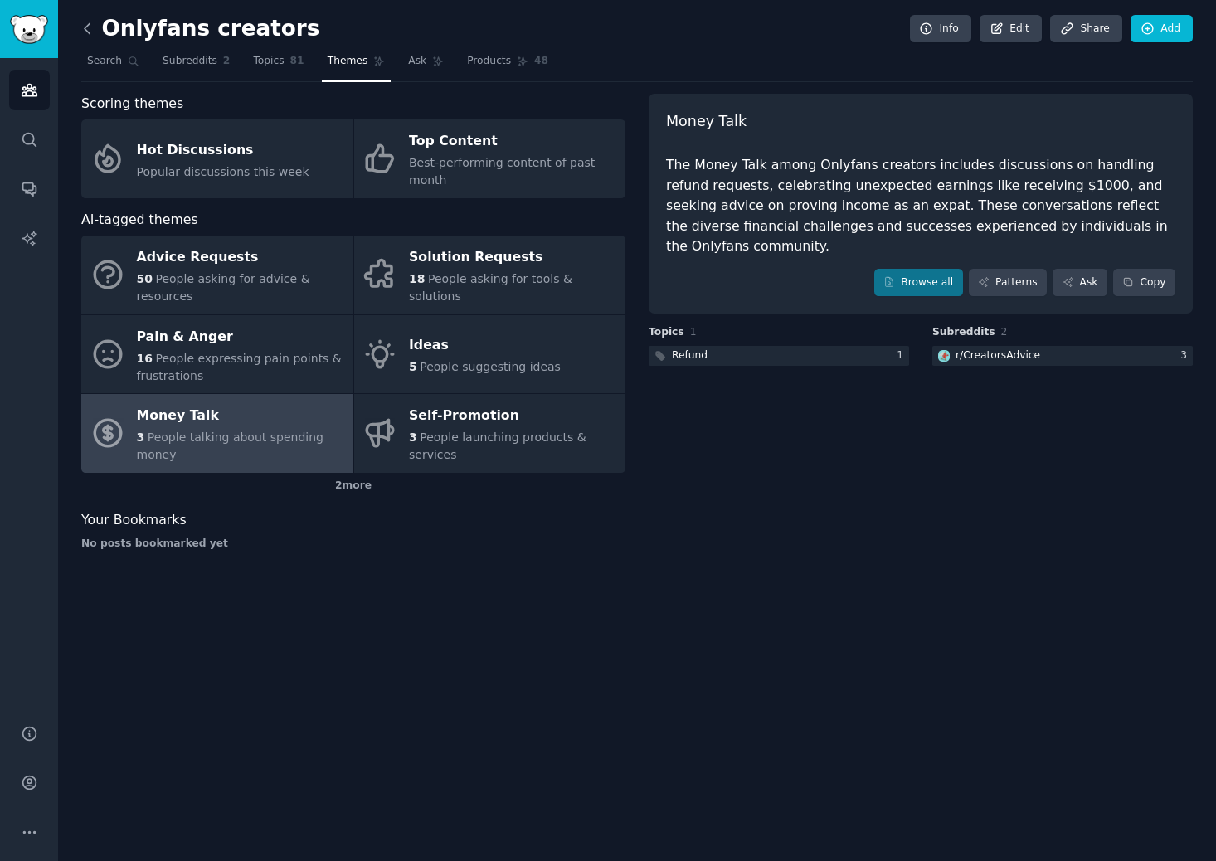
click at [85, 32] on icon at bounding box center [87, 28] width 17 height 17
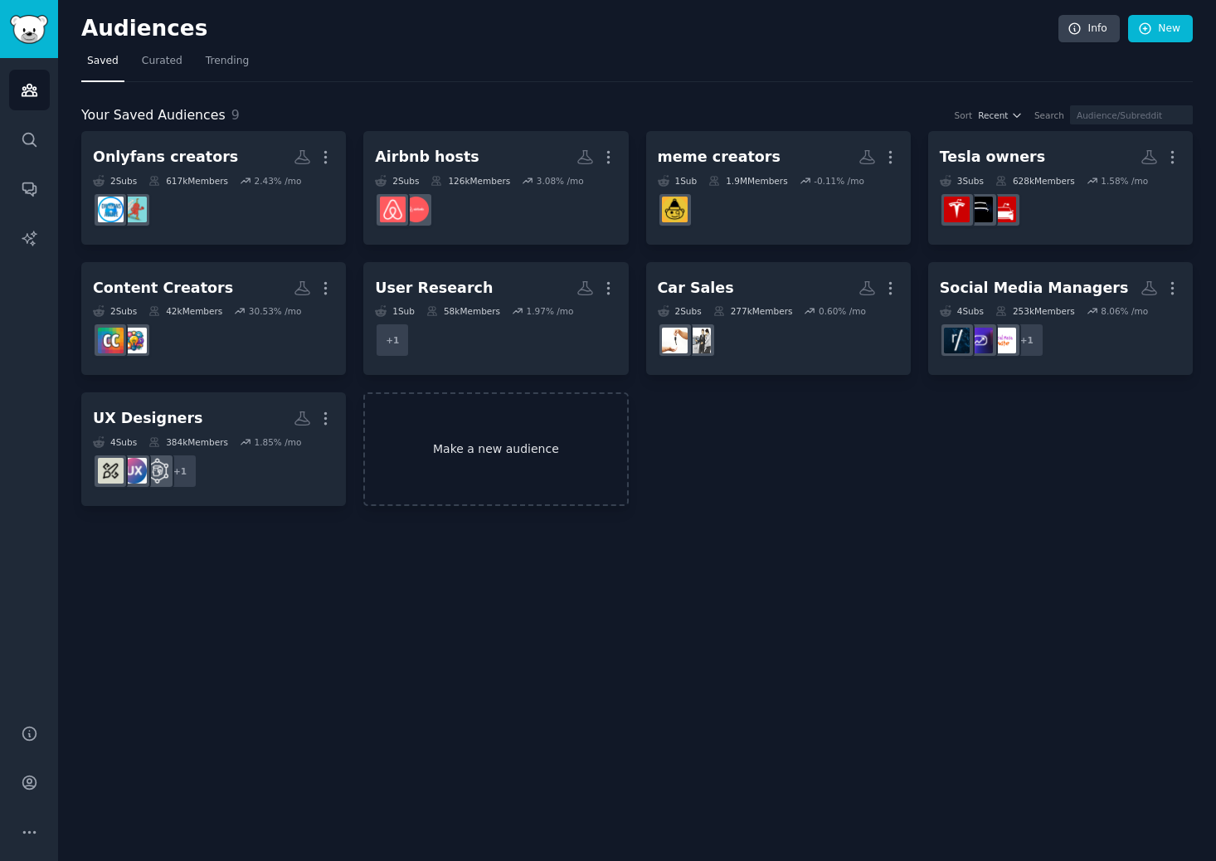
click at [437, 425] on link "Make a new audience" at bounding box center [495, 449] width 265 height 114
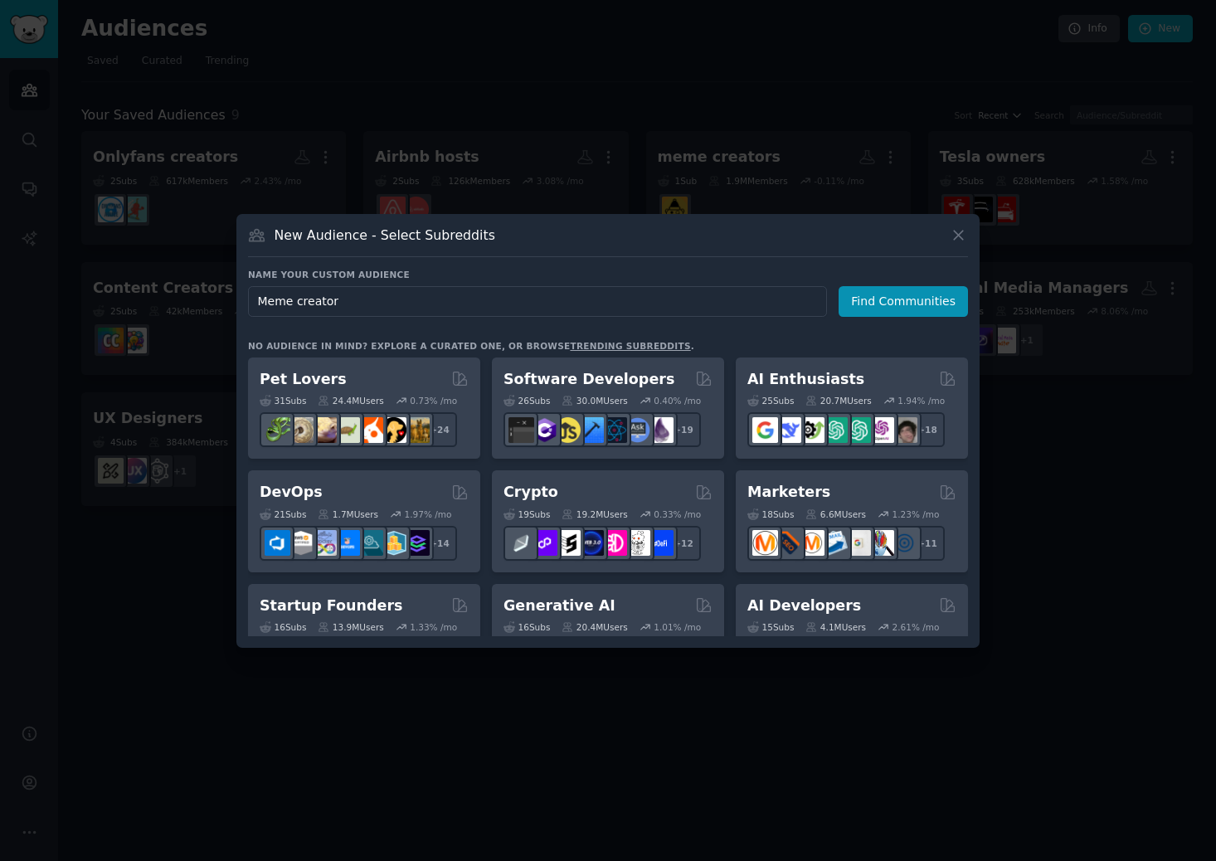
type input "Meme creators"
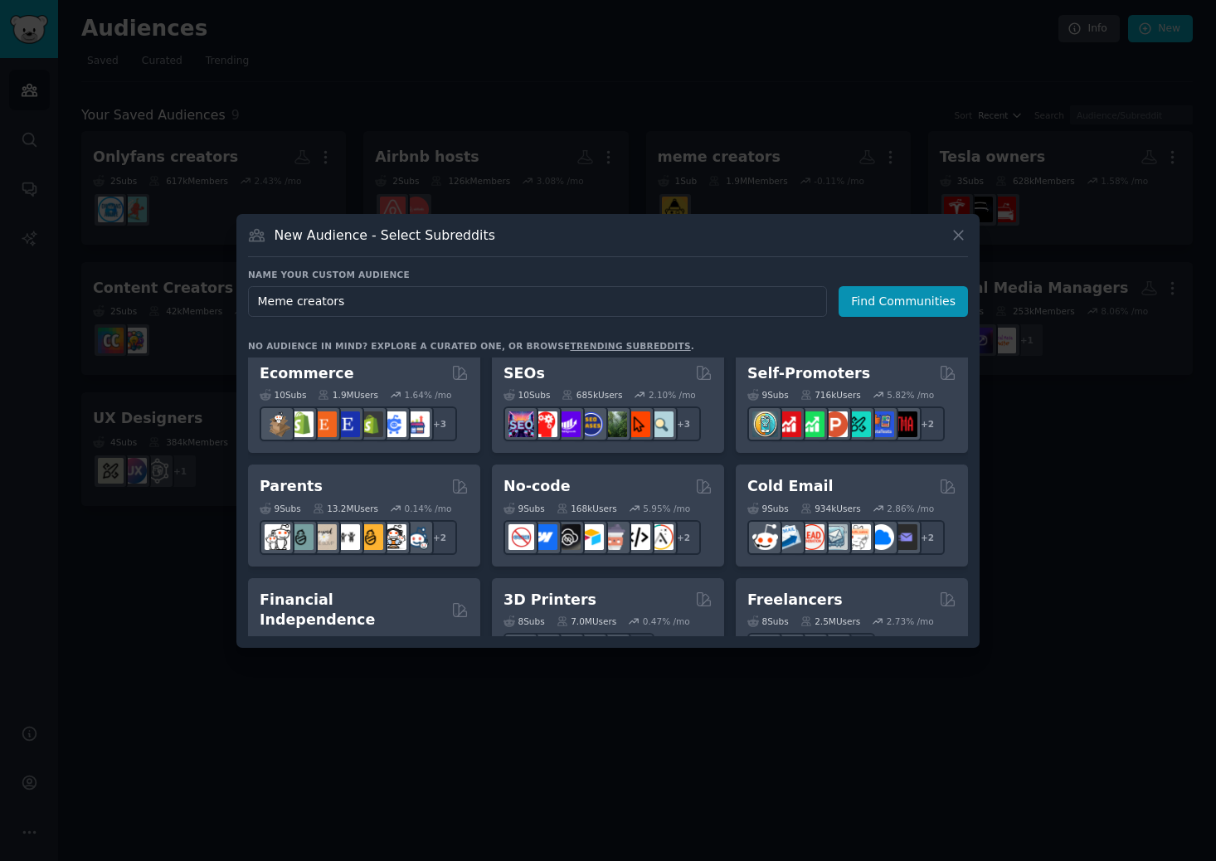
scroll to position [805, 0]
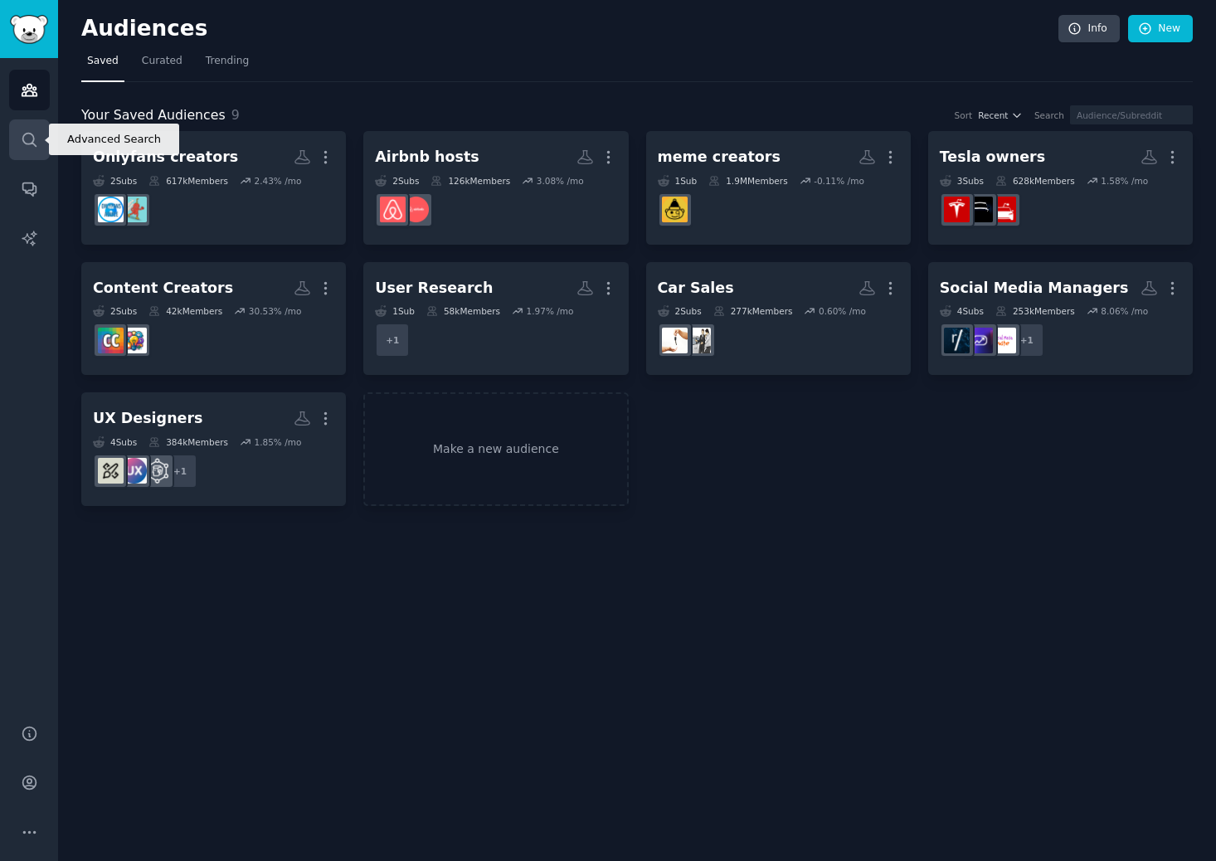
click at [26, 137] on icon "Sidebar" at bounding box center [29, 139] width 17 height 17
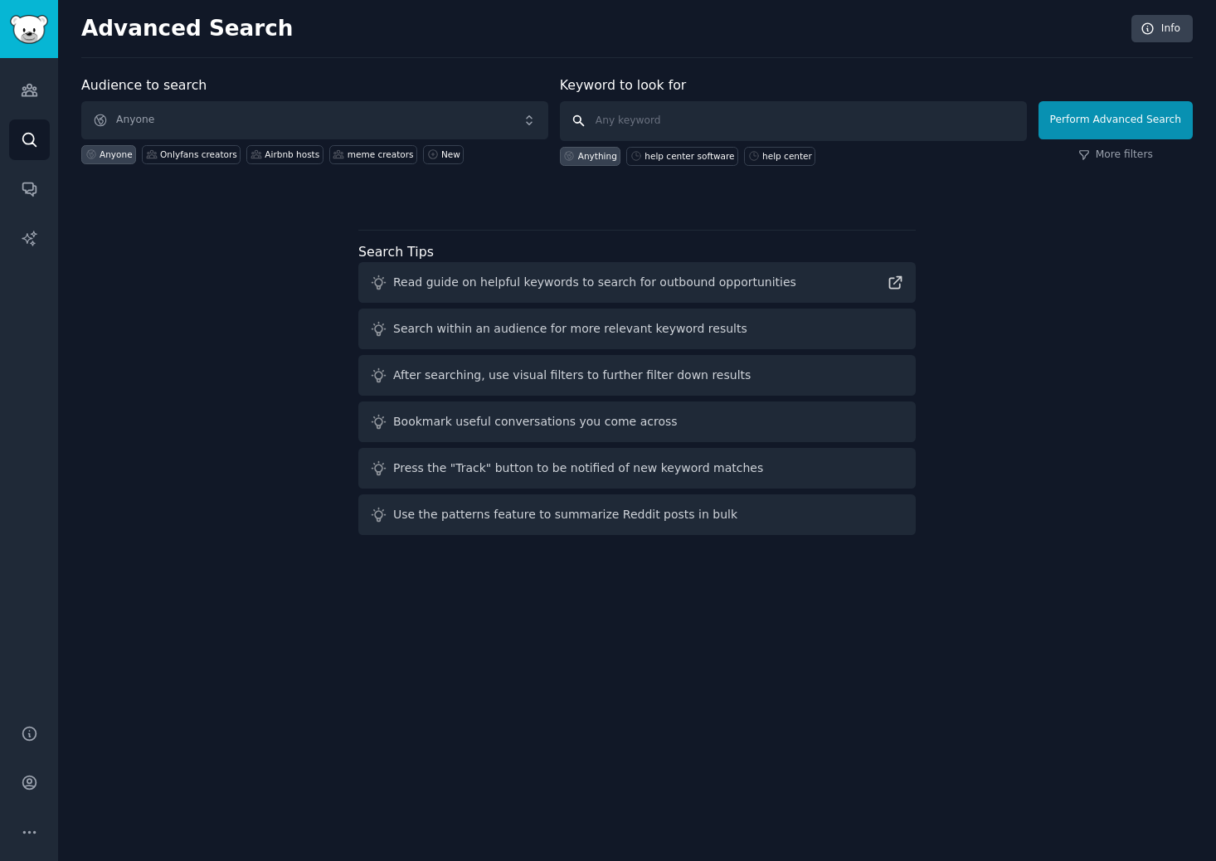
click at [648, 123] on input "text" at bounding box center [793, 121] width 467 height 40
type input "mematic"
click at [1052, 117] on button "Perform Advanced Search" at bounding box center [1115, 120] width 154 height 38
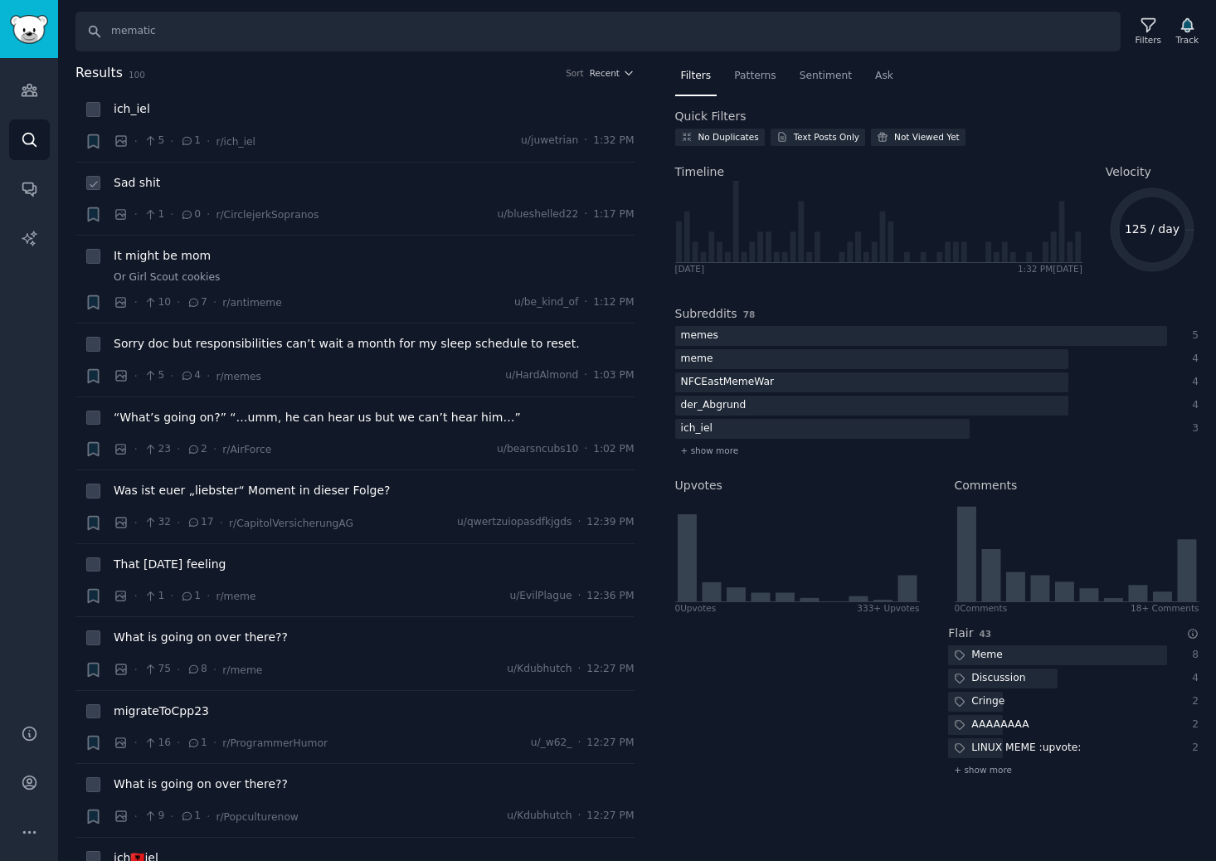
click at [130, 175] on span "Sad shit" at bounding box center [137, 182] width 46 height 17
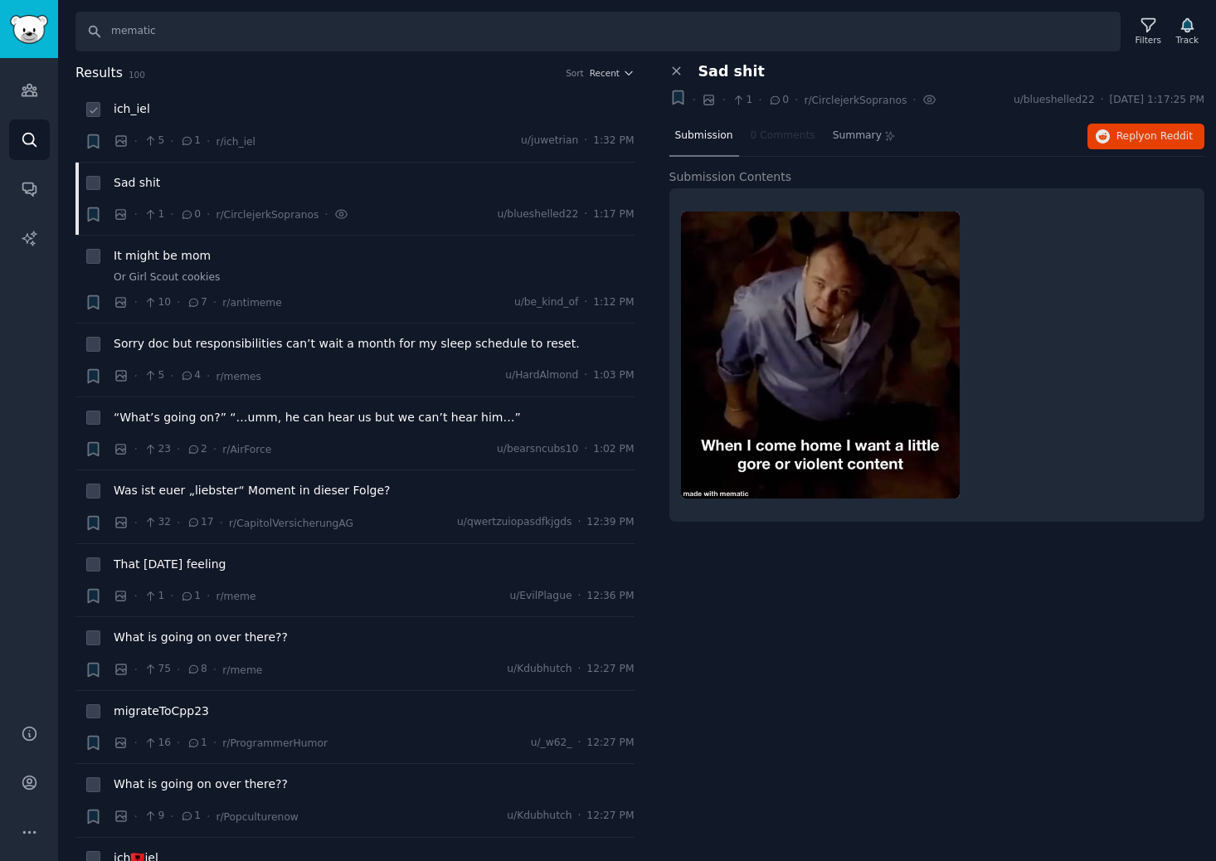
click at [137, 111] on span "ich_iel" at bounding box center [132, 108] width 36 height 17
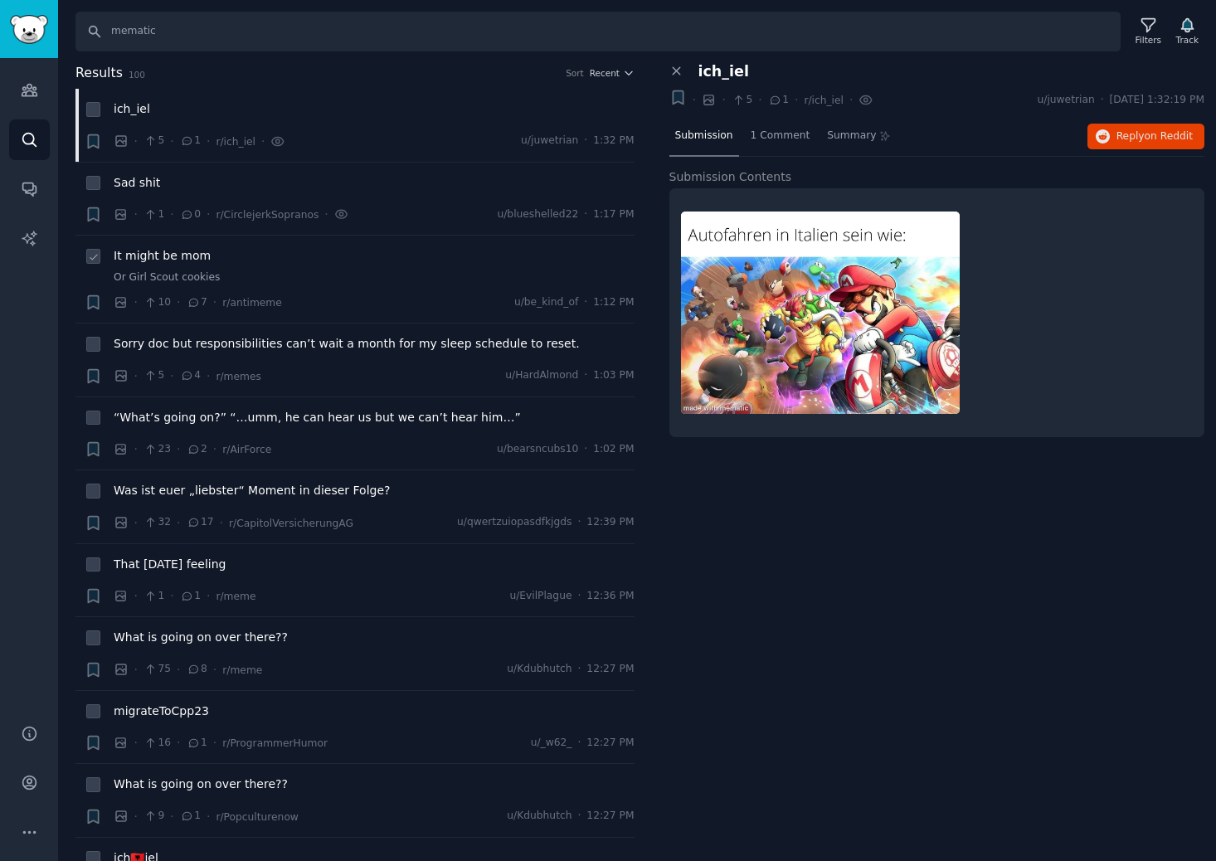
click at [152, 257] on span "It might be mom" at bounding box center [162, 255] width 97 height 17
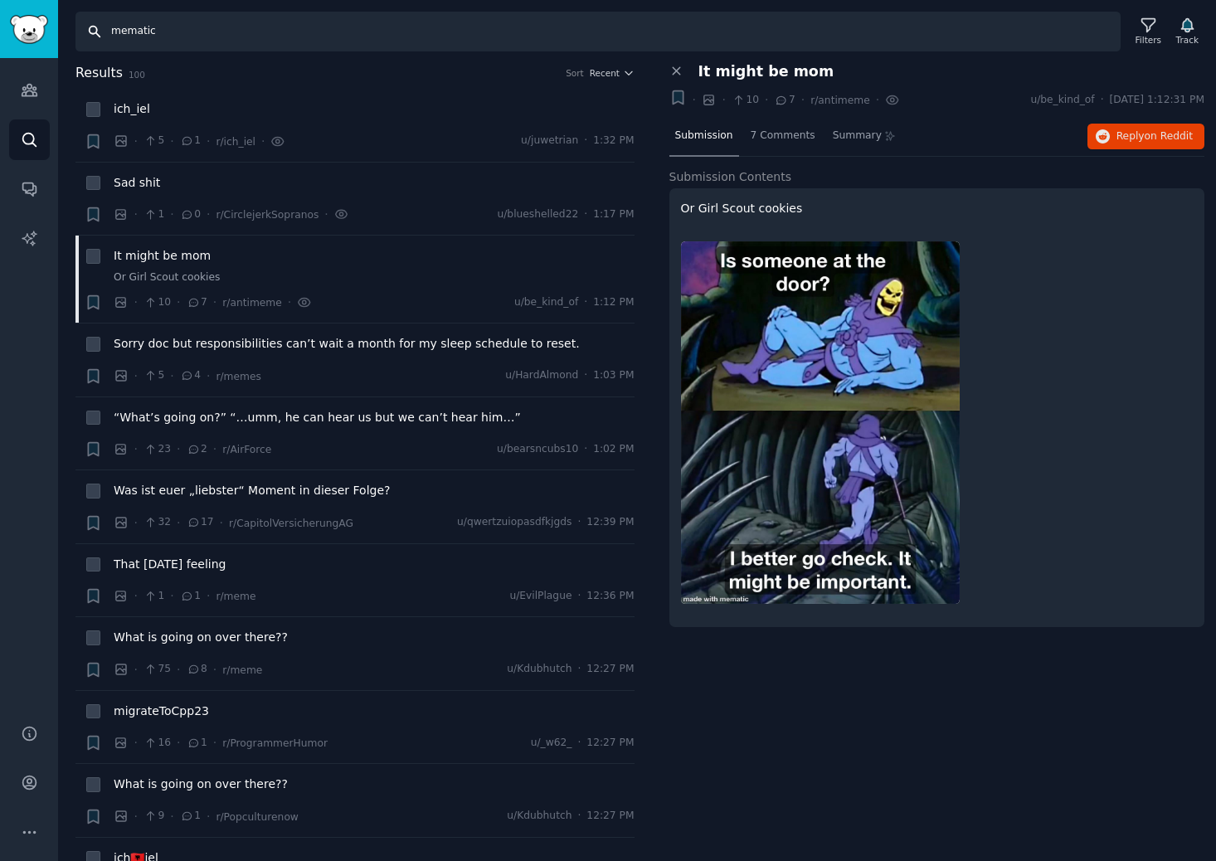
click at [268, 30] on input "mematic" at bounding box center [597, 32] width 1045 height 40
type input "mematic app"
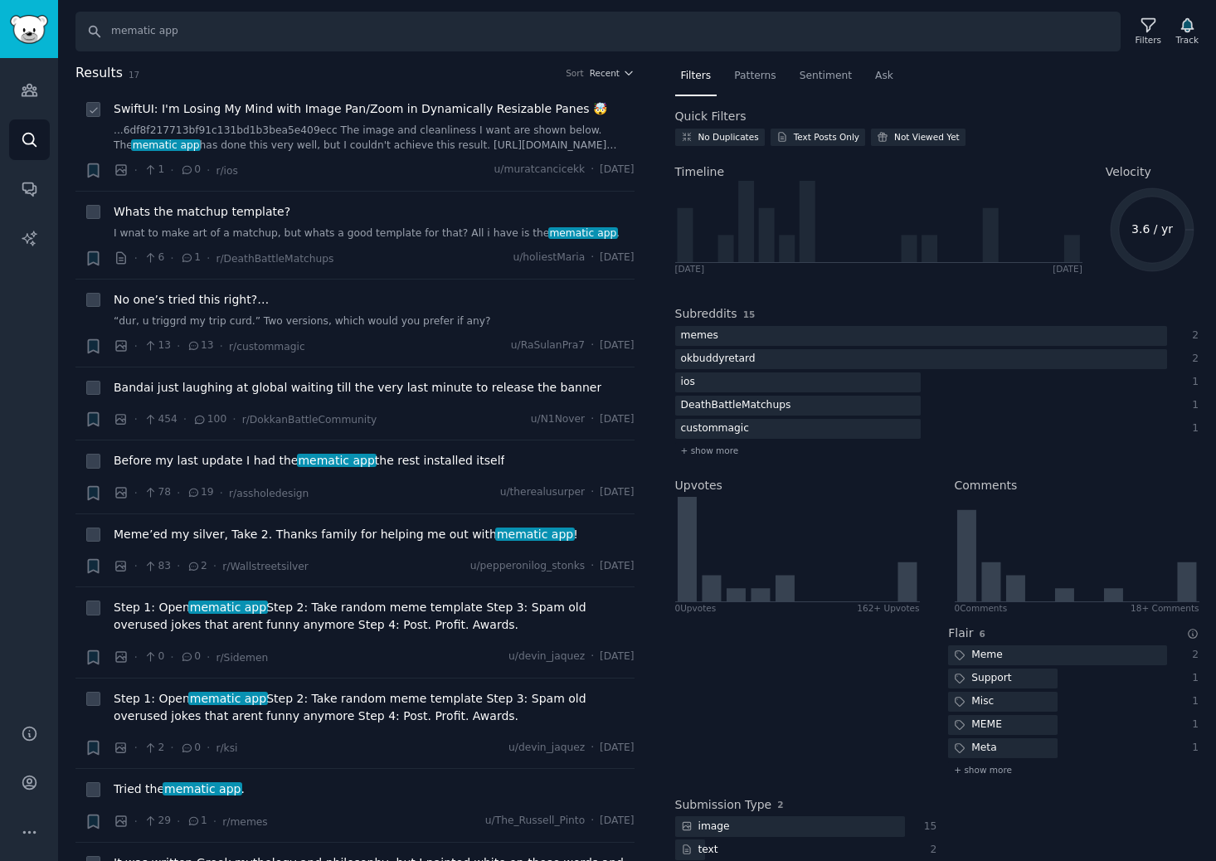
click at [176, 108] on span "SwiftUI: I'm Losing My Mind with Image Pan/Zoom in Dynamically Resizable Panes 🤯" at bounding box center [360, 108] width 493 height 17
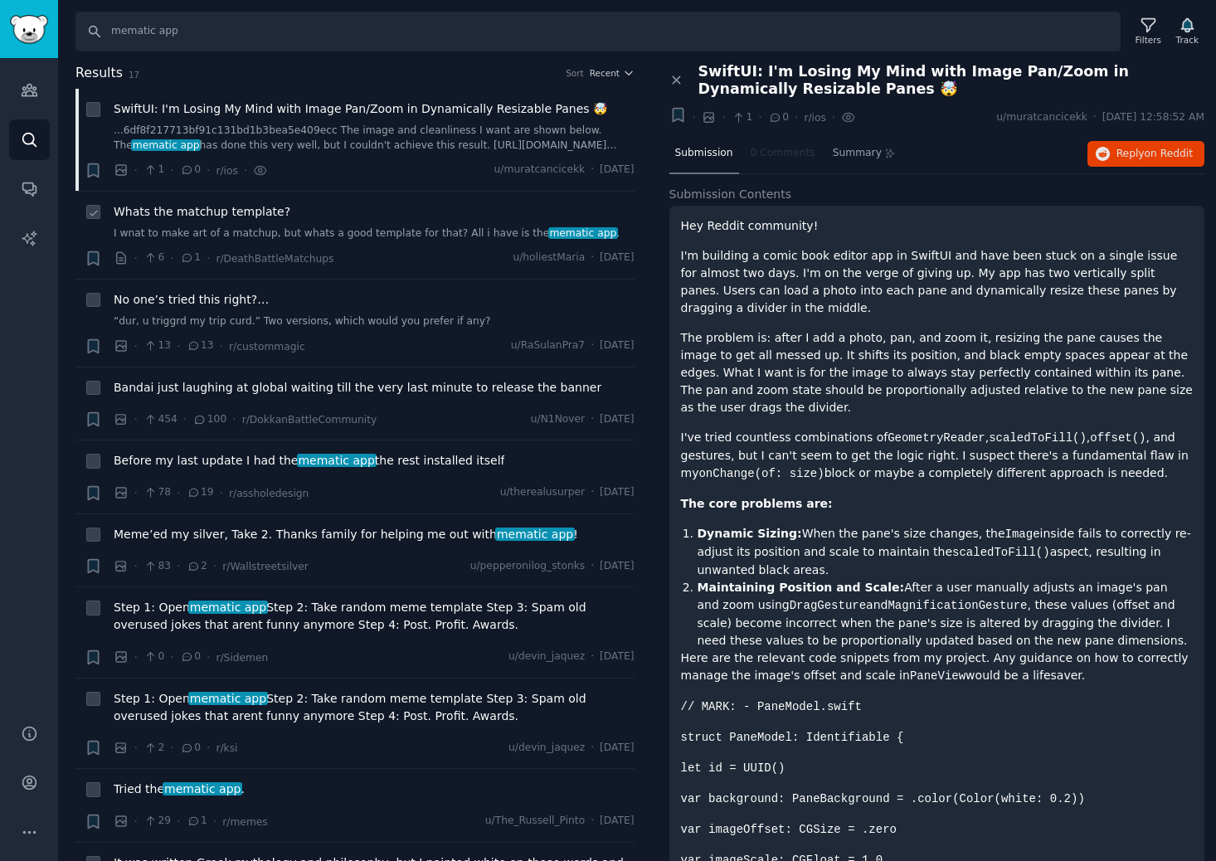
click at [148, 209] on span "Whats the matchup template?" at bounding box center [202, 211] width 177 height 17
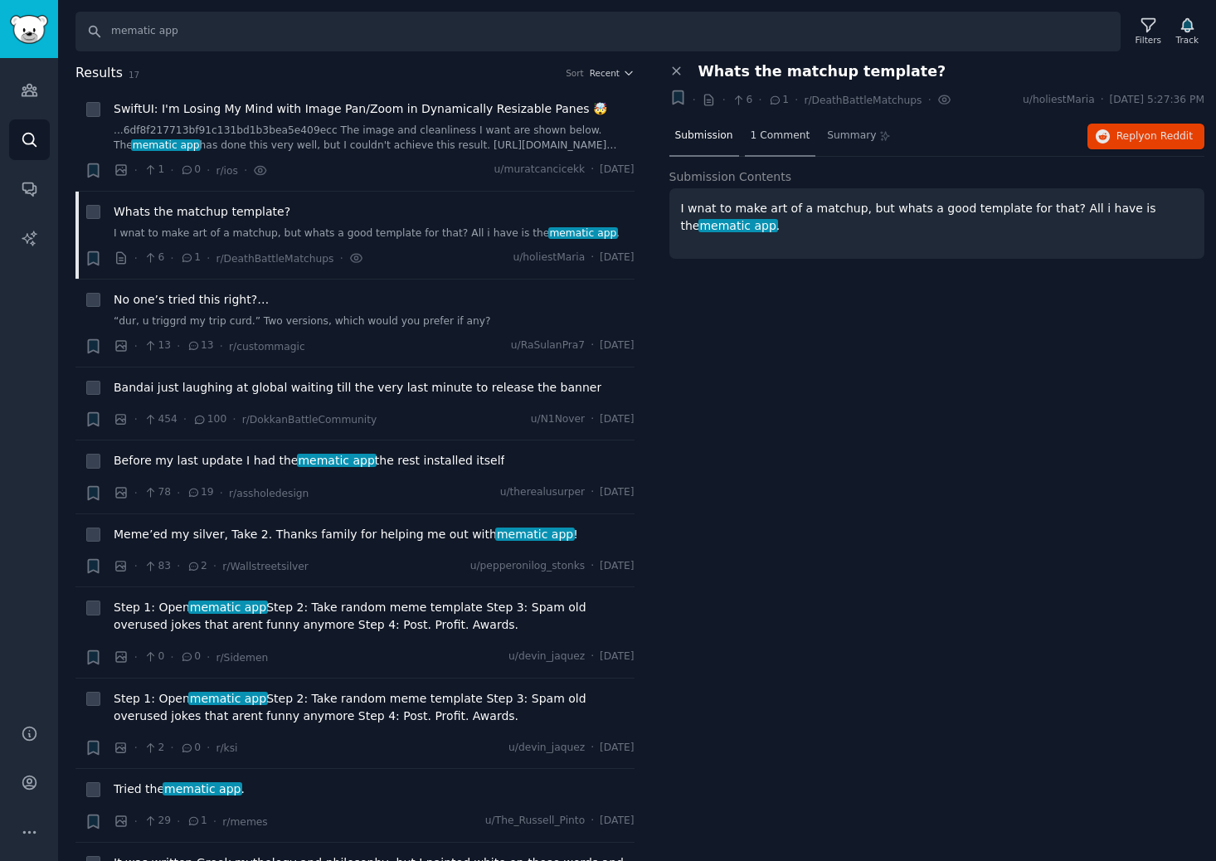
click at [768, 147] on div "1 Comment" at bounding box center [780, 137] width 71 height 40
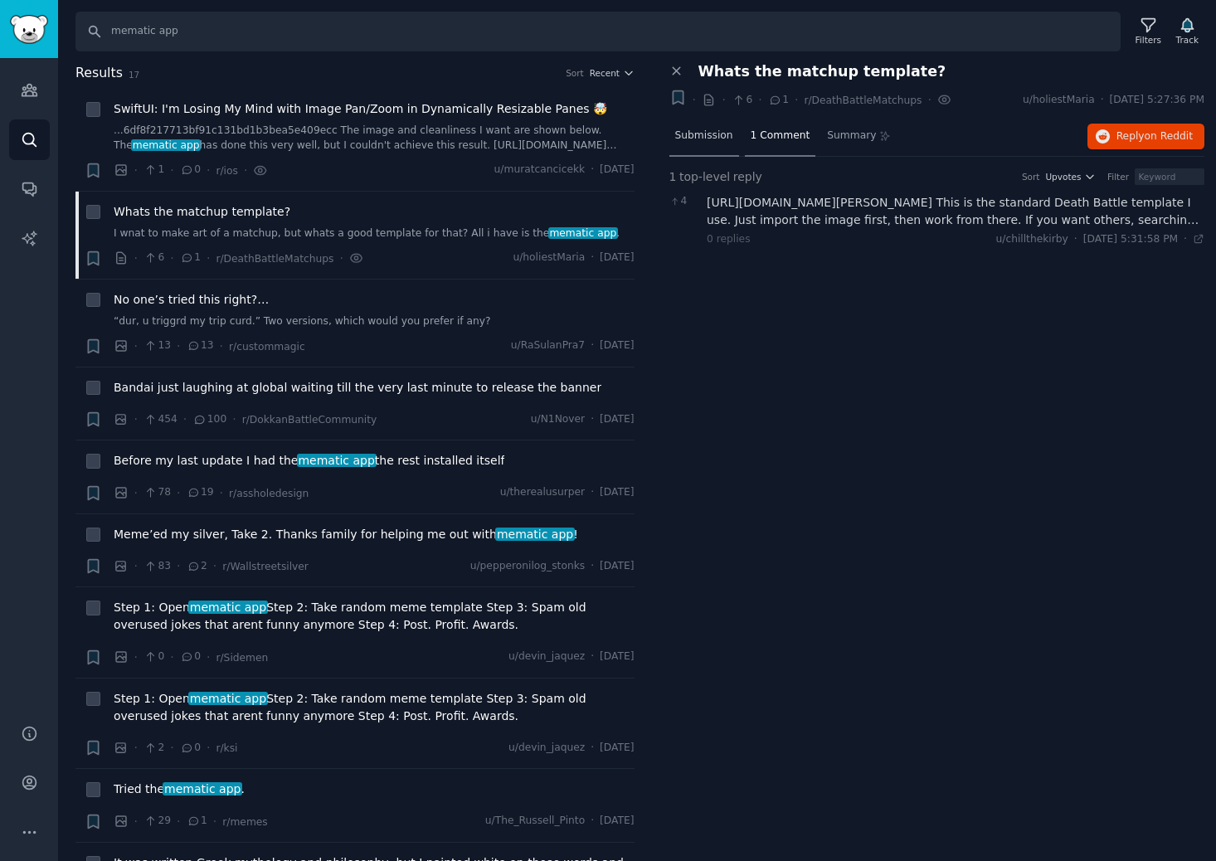
click at [718, 135] on span "Submission" at bounding box center [704, 136] width 58 height 15
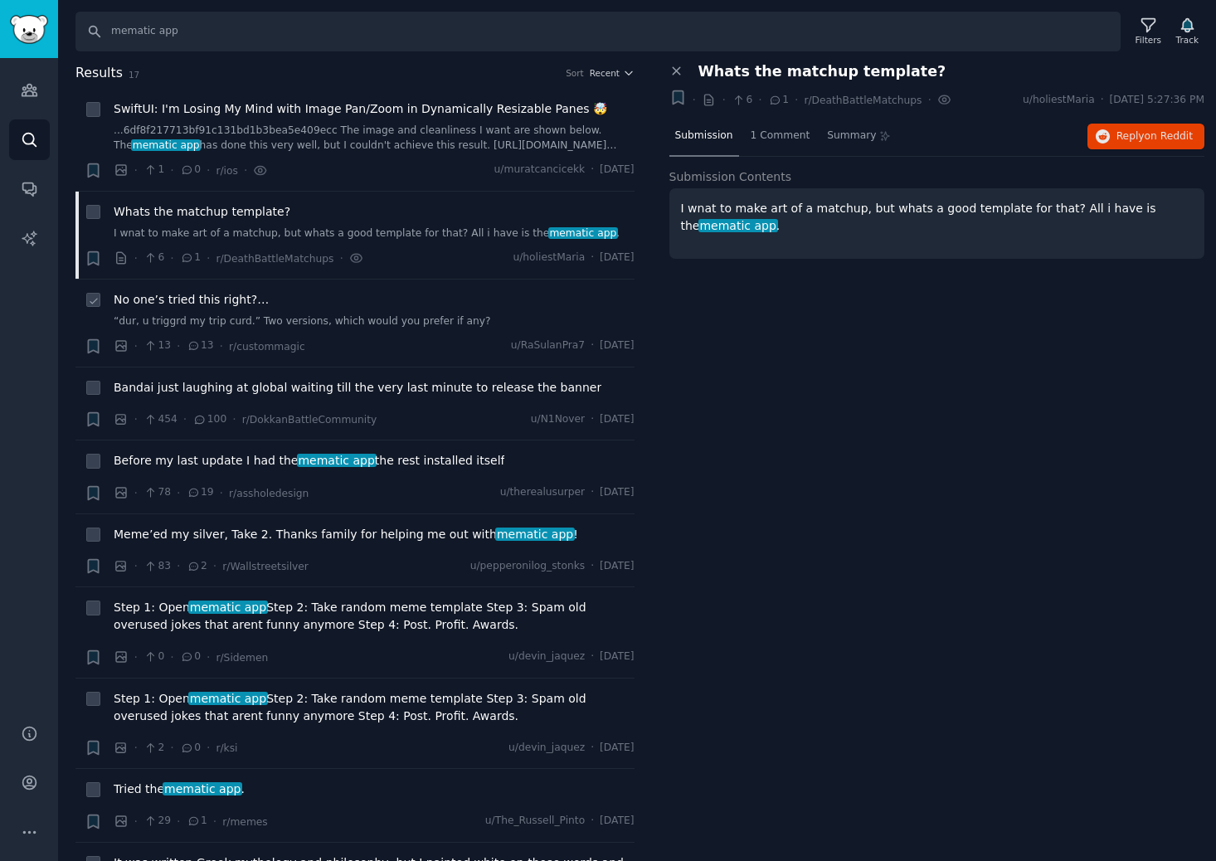
click at [172, 301] on span "No one’s tried this right?…" at bounding box center [191, 299] width 155 height 17
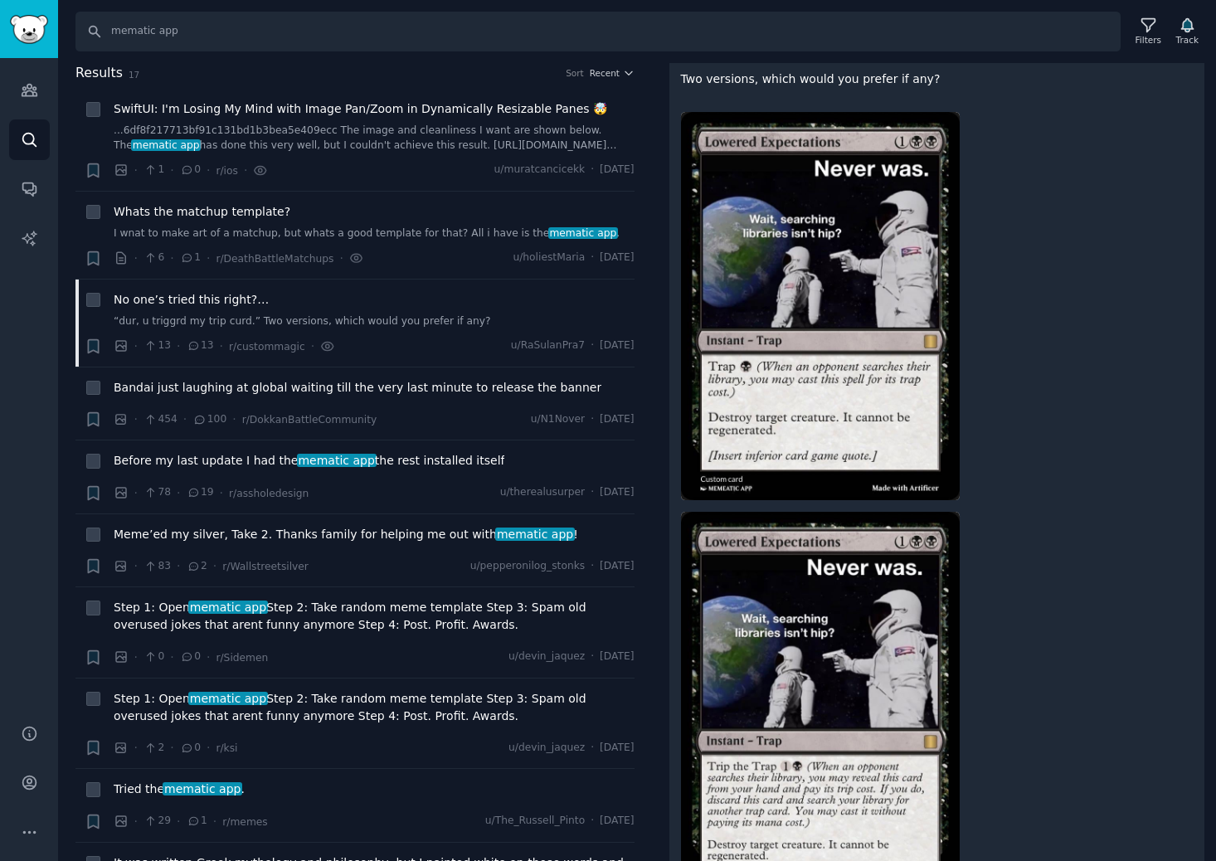
scroll to position [239, 0]
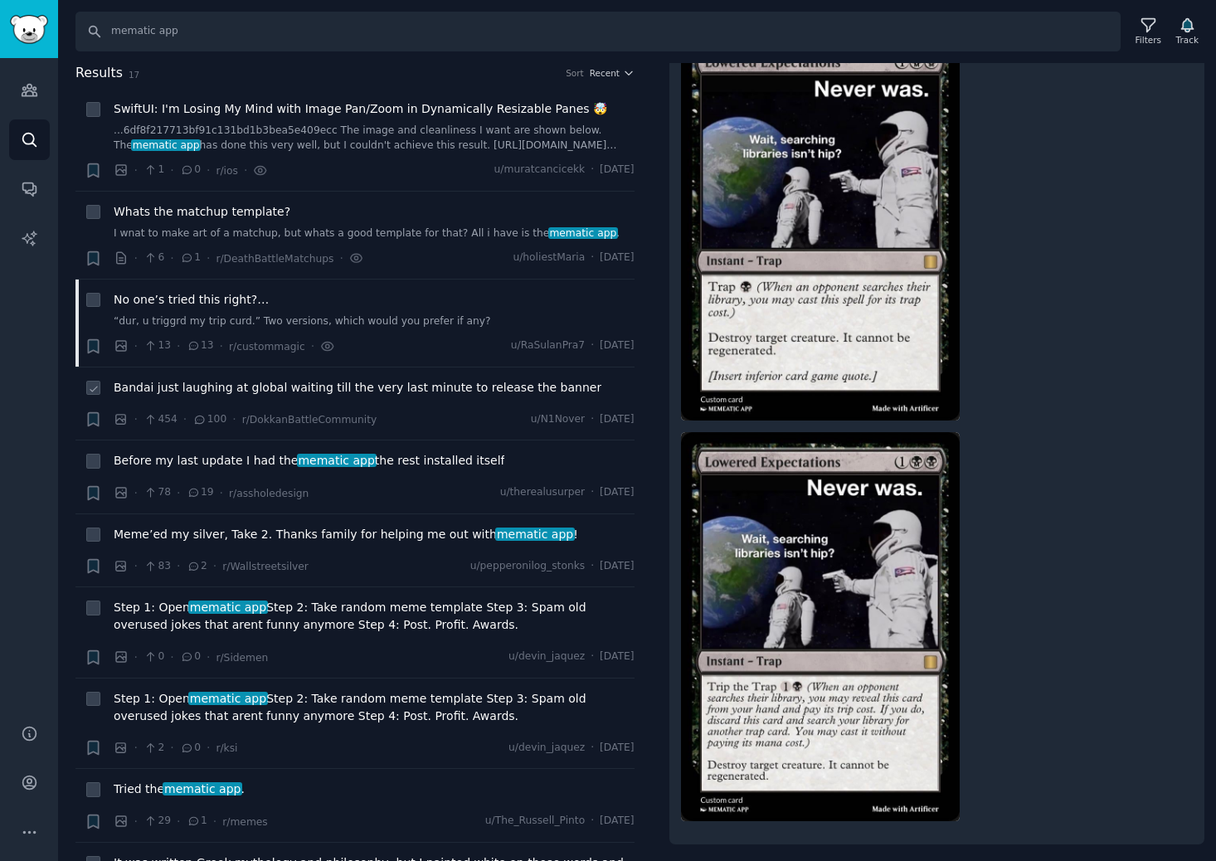
click at [194, 386] on span "Bandai just laughing at global waiting till the very last minute to release the…" at bounding box center [358, 387] width 488 height 17
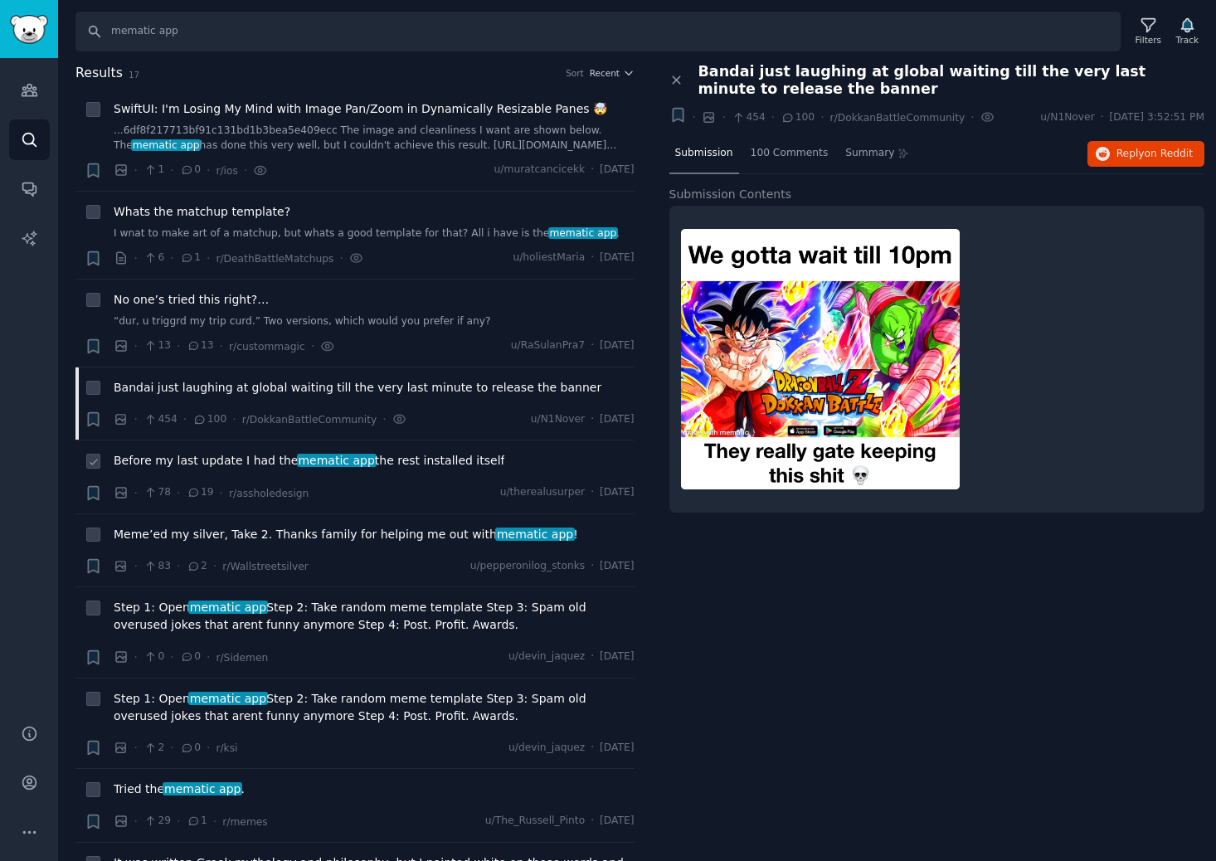
click at [159, 460] on span "Before my last update I had the mematic app the rest installed itself" at bounding box center [309, 460] width 391 height 17
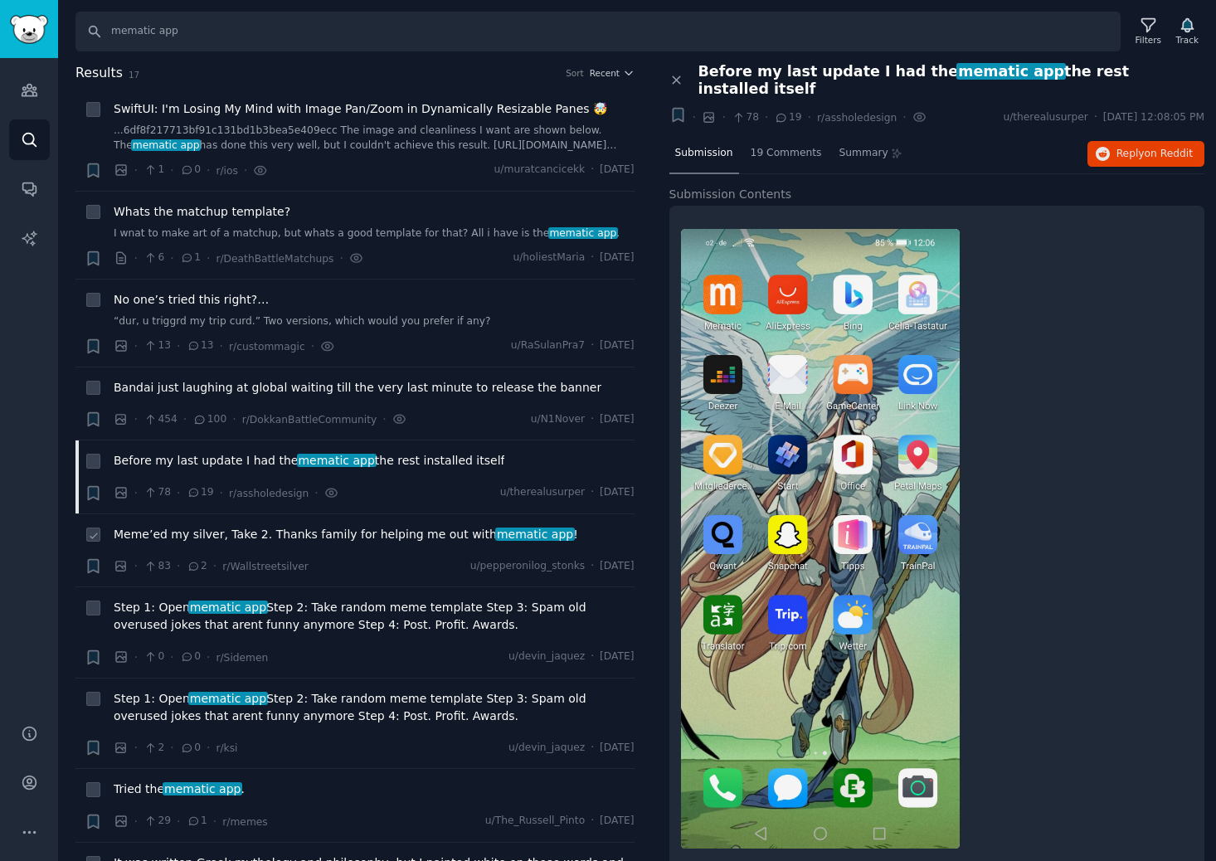
click at [134, 534] on span "Meme’ed my silver, Take 2. Thanks family for helping me out with mematic app !" at bounding box center [346, 534] width 464 height 17
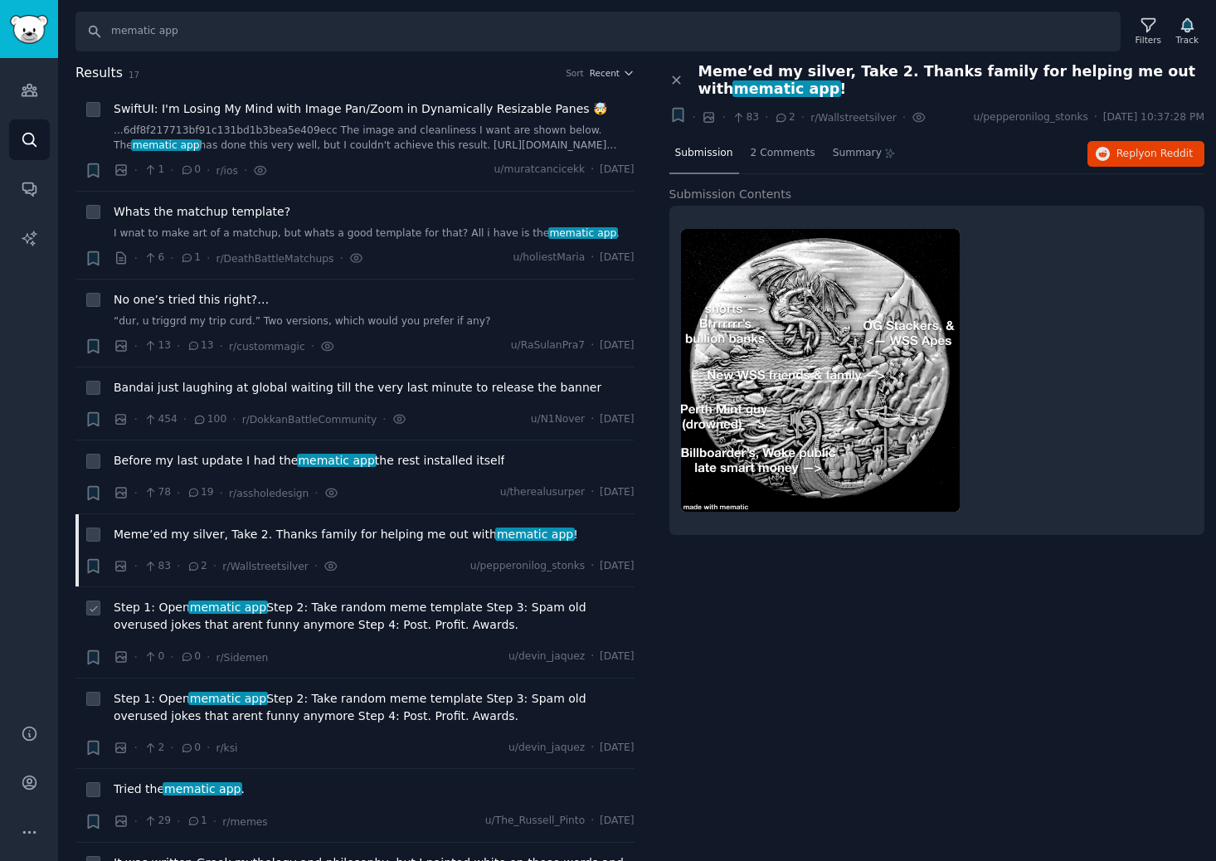
click at [129, 608] on span "Step 1: Open mematic app Step 2: Take random meme template Step 3: Spam old ove…" at bounding box center [374, 616] width 521 height 35
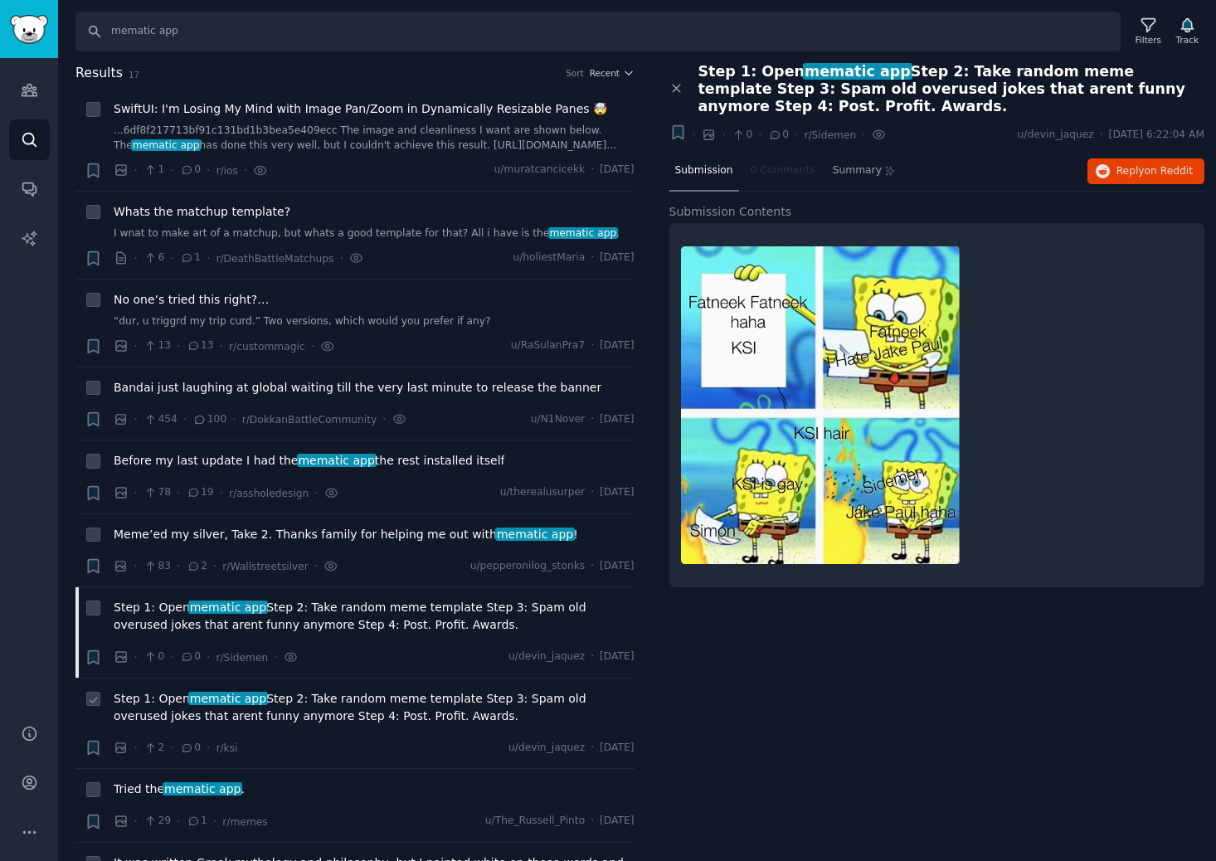
click at [120, 698] on span "Step 1: Open mematic app Step 2: Take random meme template Step 3: Spam old ove…" at bounding box center [374, 707] width 521 height 35
click at [139, 788] on span "Tried the mematic app ." at bounding box center [179, 788] width 131 height 17
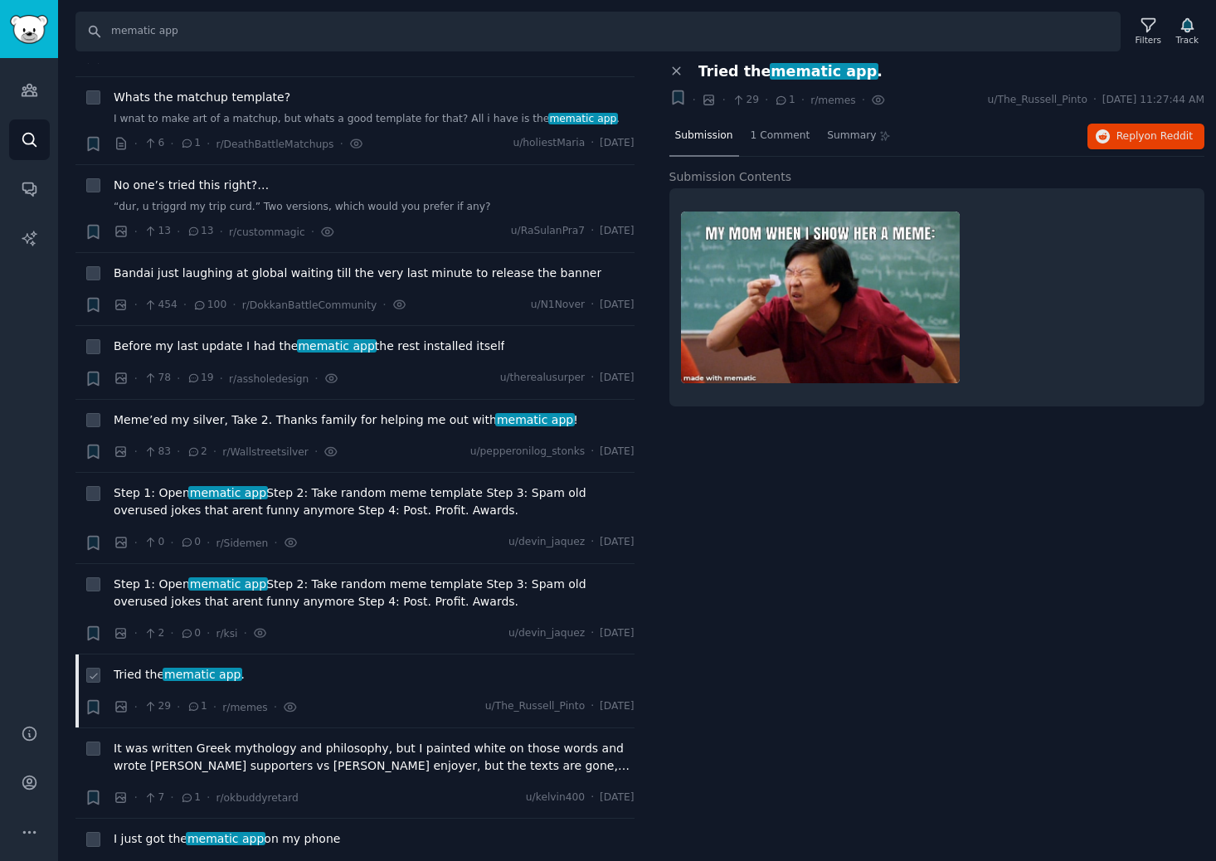
scroll to position [117, 0]
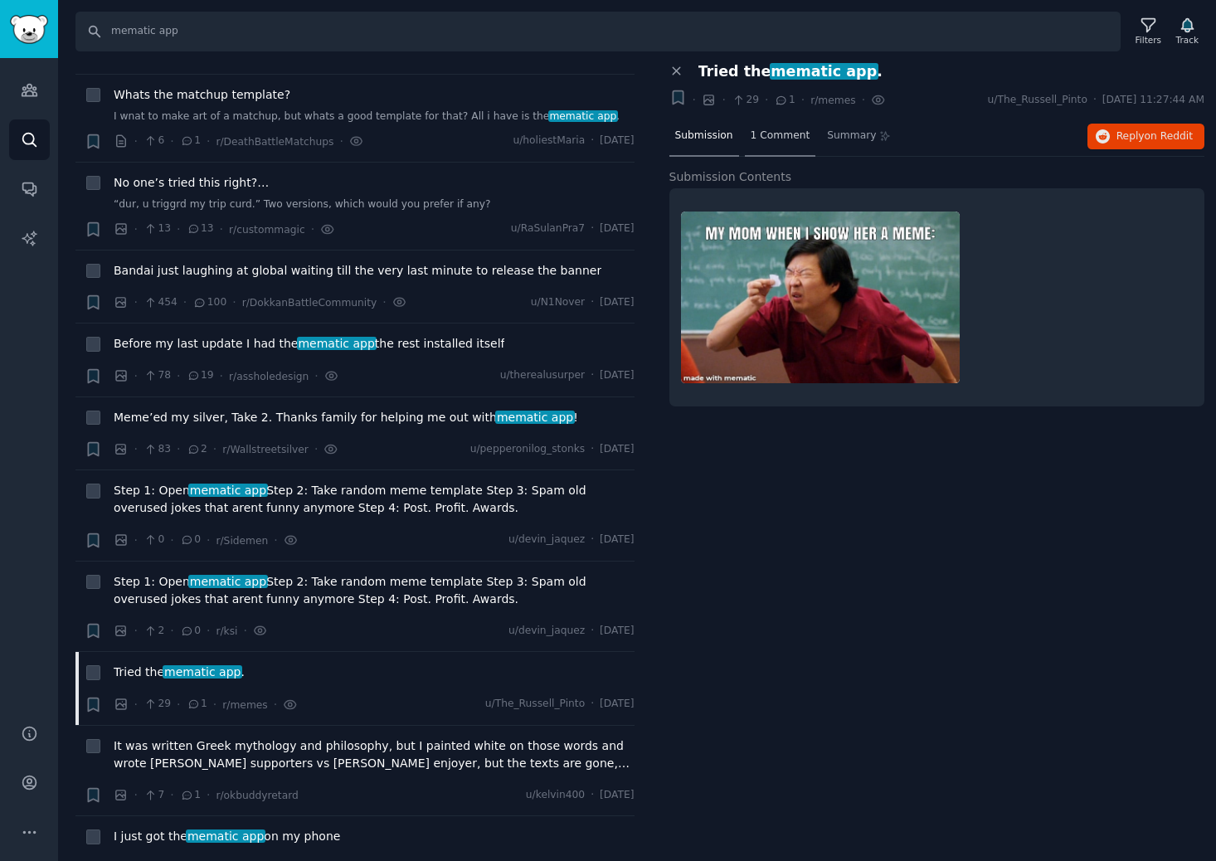
click at [771, 136] on span "1 Comment" at bounding box center [781, 136] width 60 height 15
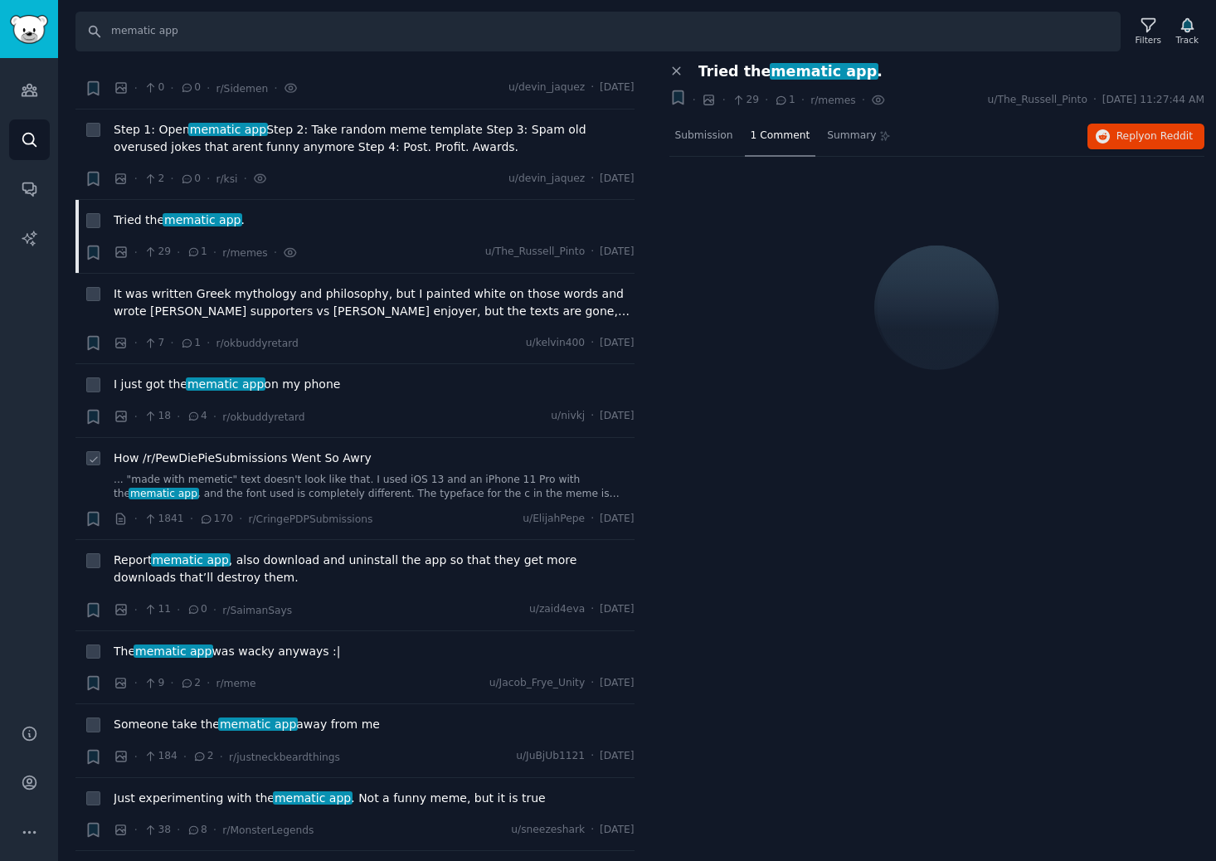
scroll to position [581, 0]
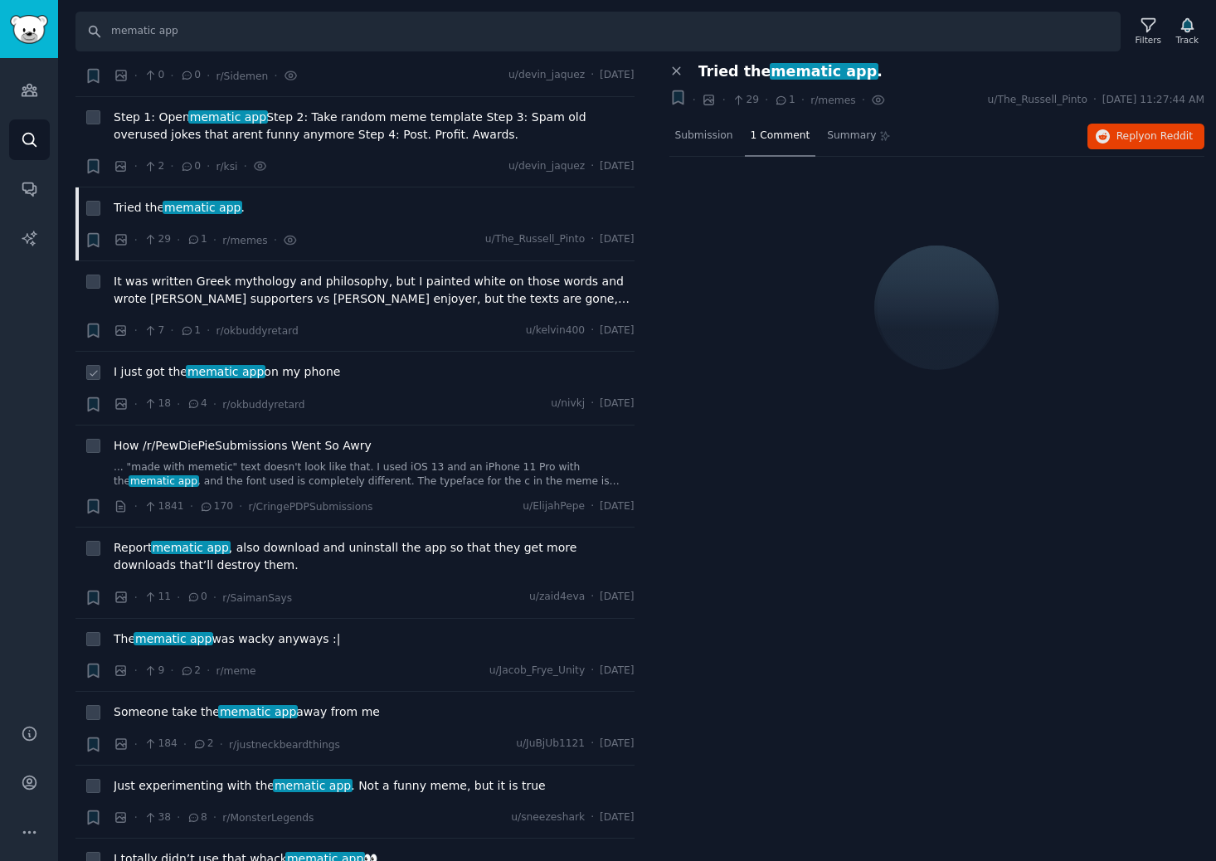
click at [250, 374] on span "mematic app" at bounding box center [226, 371] width 80 height 13
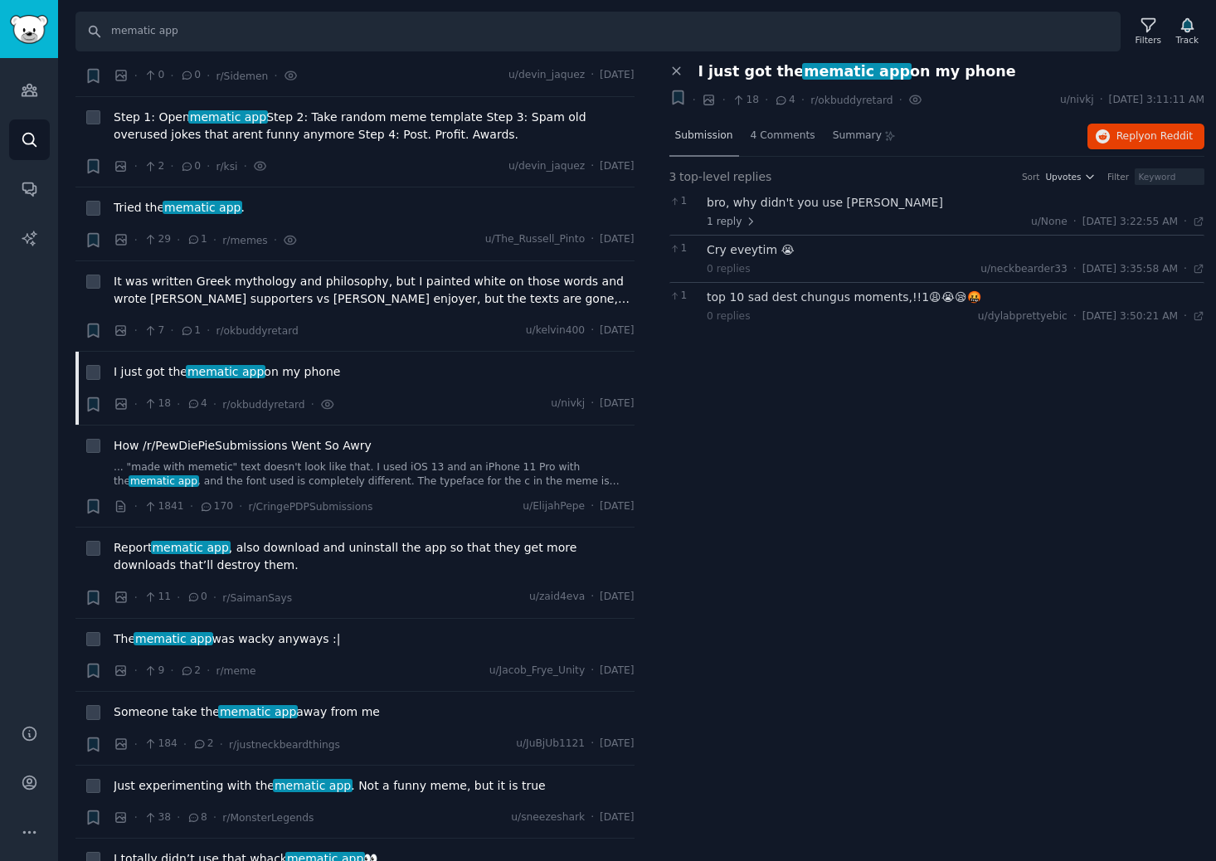
click at [680, 135] on span "Submission" at bounding box center [704, 136] width 58 height 15
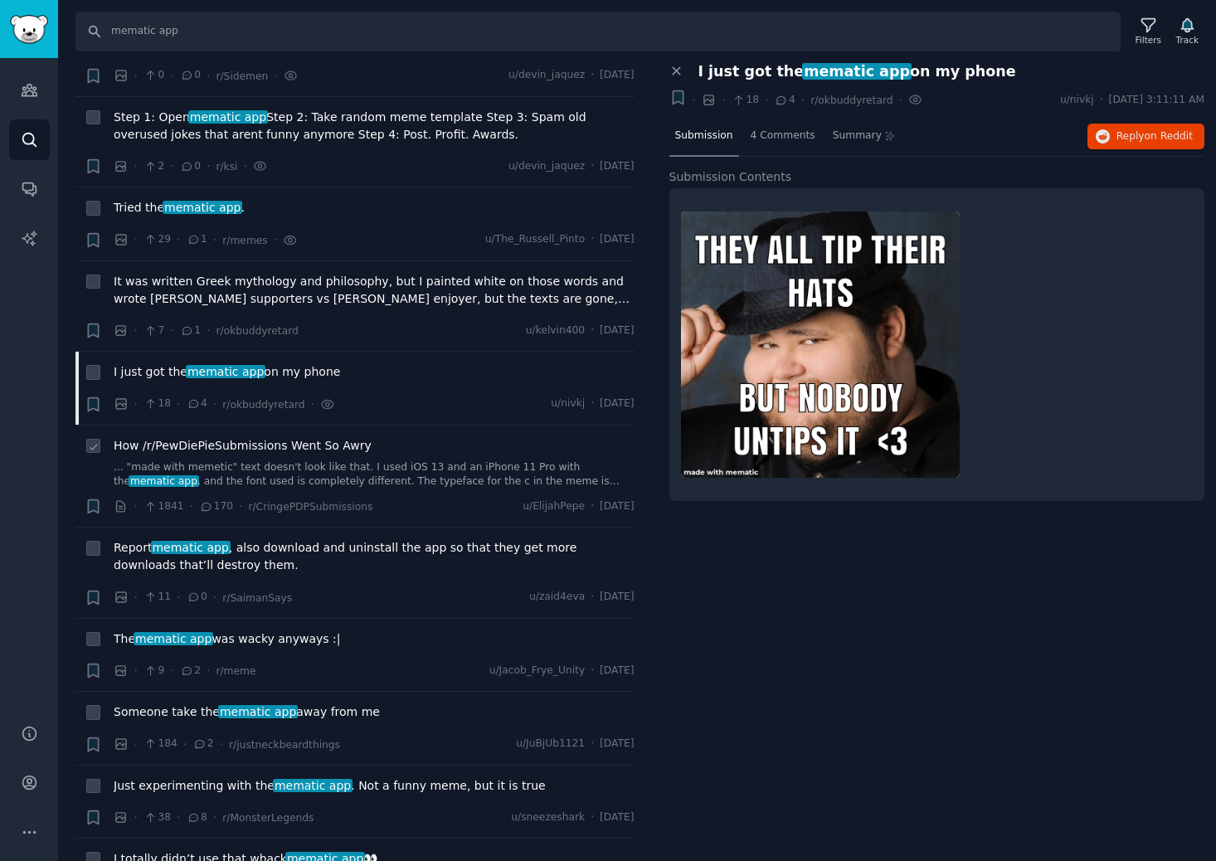
click at [280, 445] on span "How /r/PewDiePieSubmissions Went So Awry" at bounding box center [243, 445] width 258 height 17
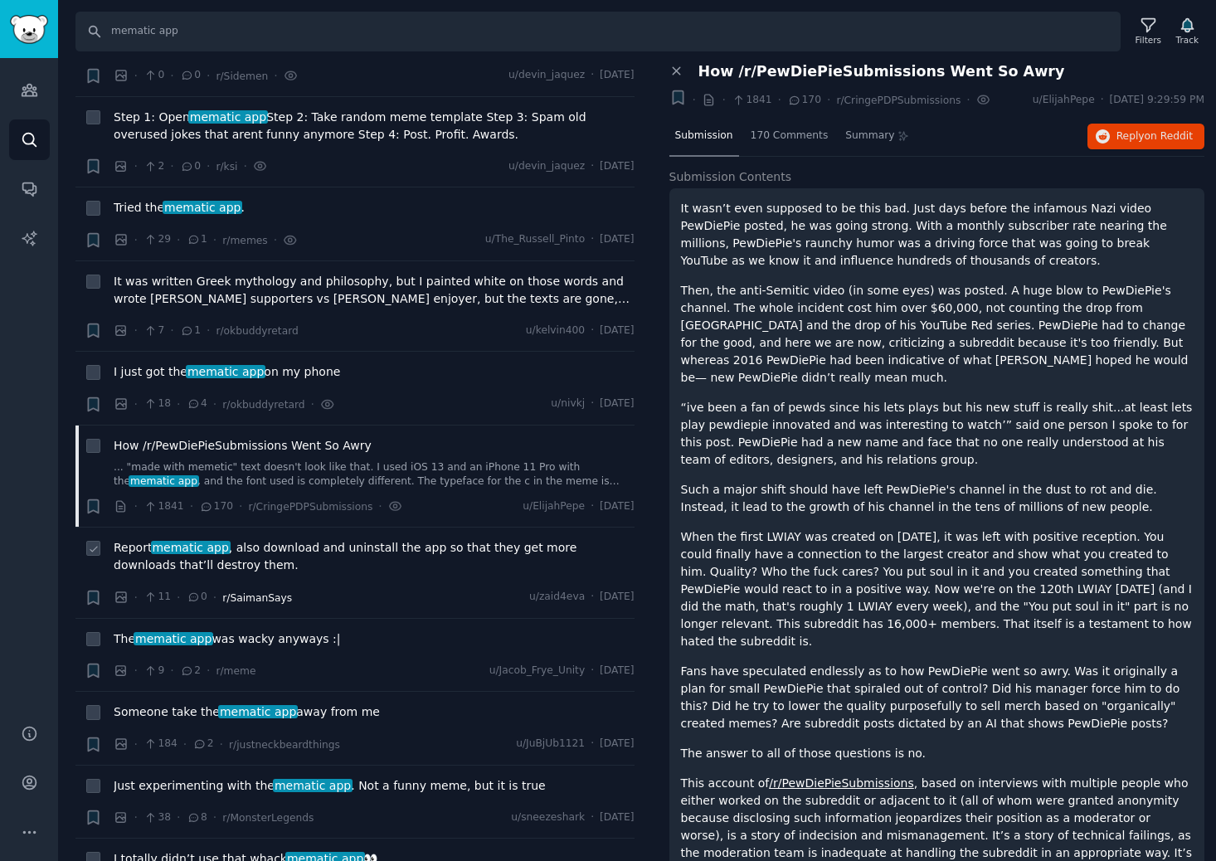
scroll to position [690, 0]
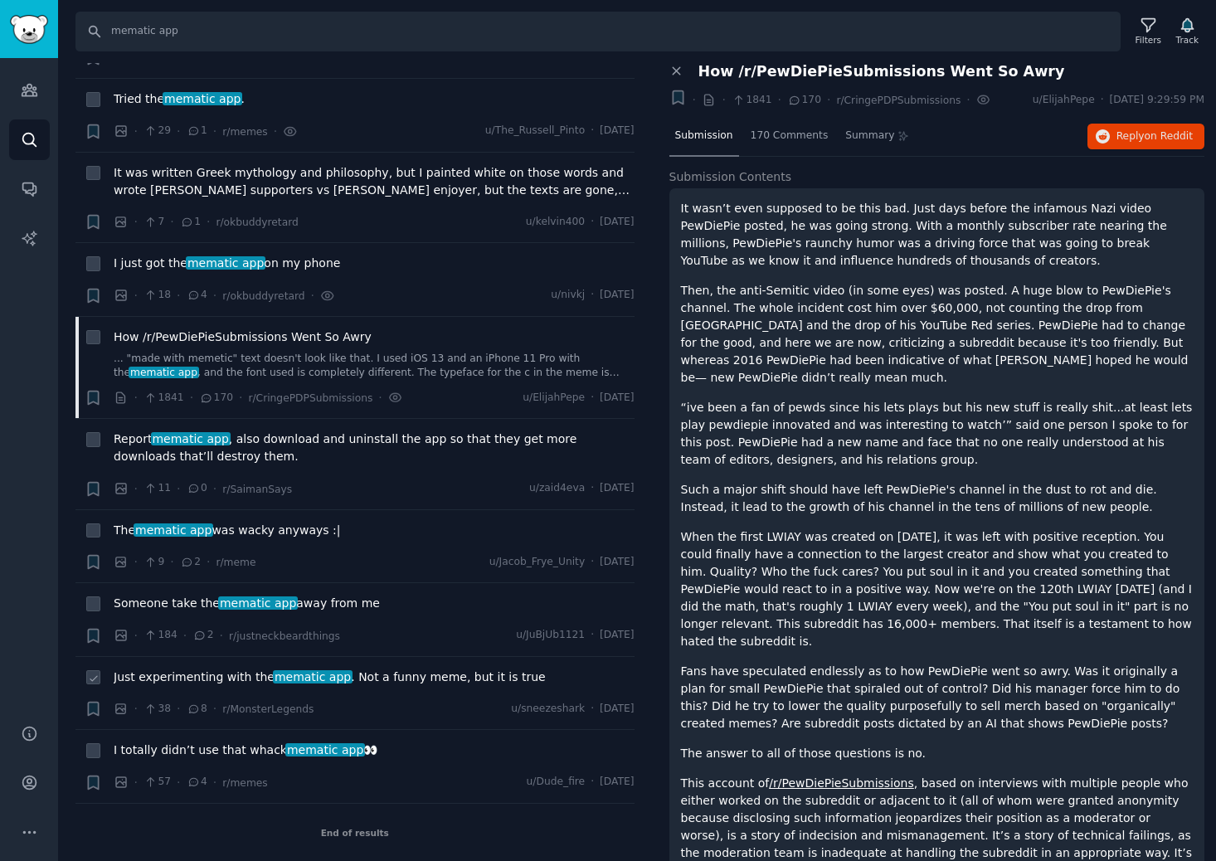
click at [197, 675] on span "Just experimenting with the mematic app . Not a funny meme, but it is true" at bounding box center [330, 676] width 432 height 17
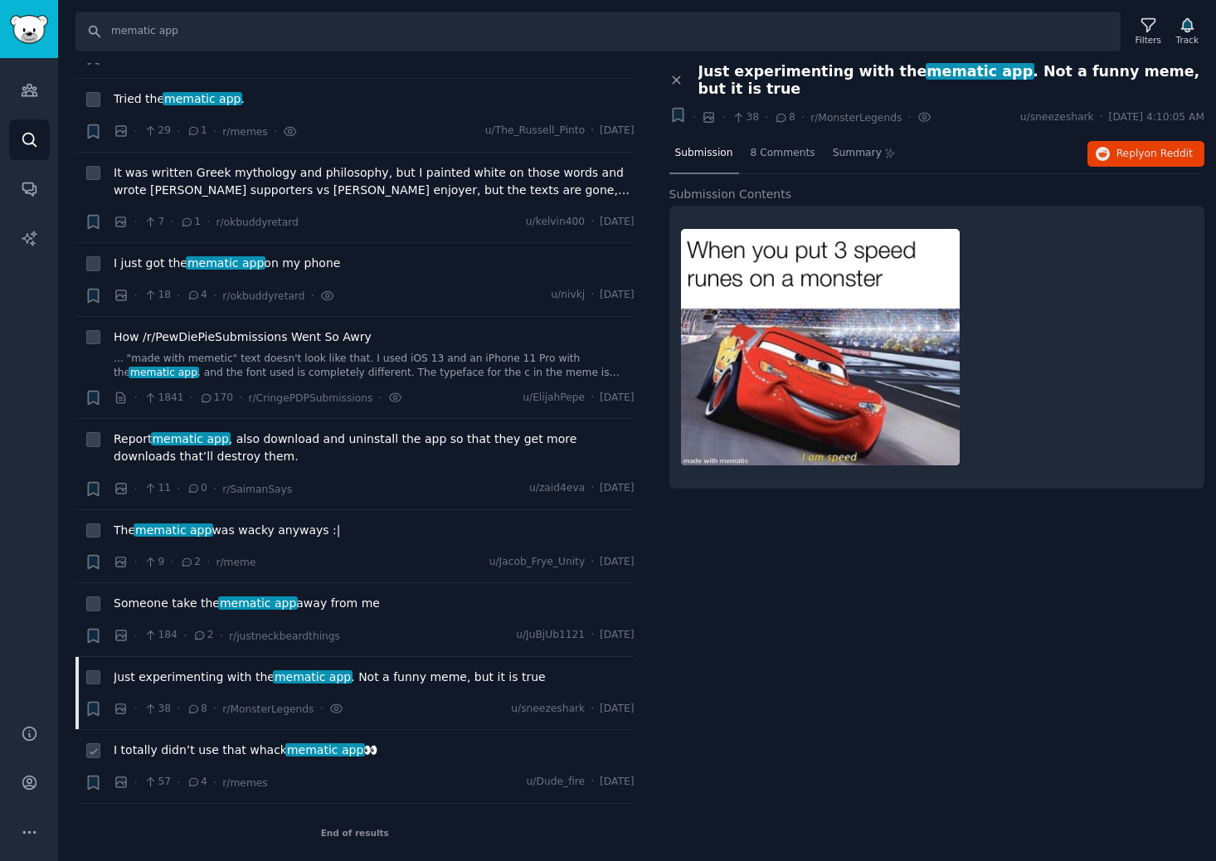
click at [176, 747] on span "I totally didn’t use that whack mematic app 👀" at bounding box center [246, 749] width 264 height 17
